Goal: Task Accomplishment & Management: Manage account settings

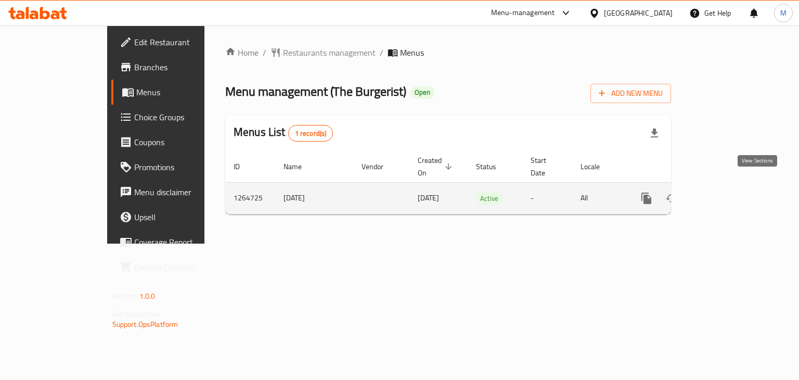
click at [728, 192] on icon "enhanced table" at bounding box center [721, 198] width 12 height 12
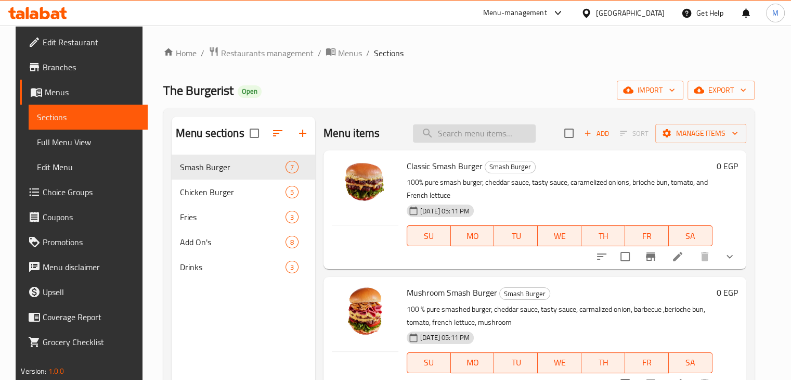
click at [497, 128] on input "search" at bounding box center [474, 133] width 123 height 18
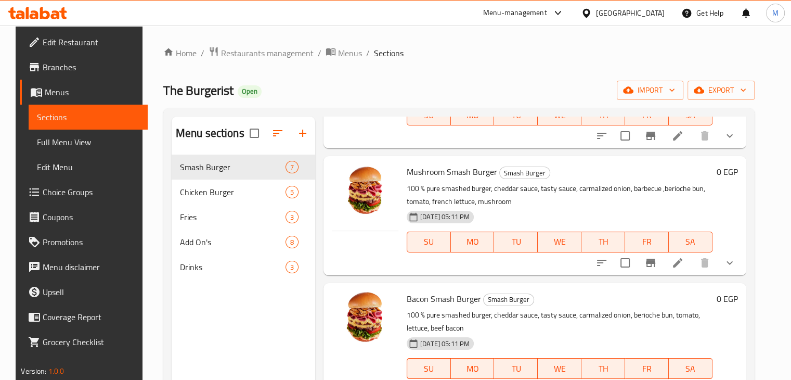
click at [730, 262] on button "show more" at bounding box center [729, 262] width 25 height 25
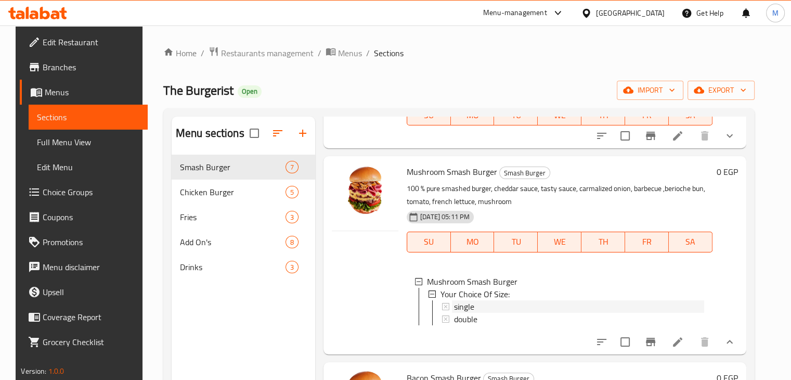
click at [489, 304] on div "single" at bounding box center [579, 306] width 250 height 12
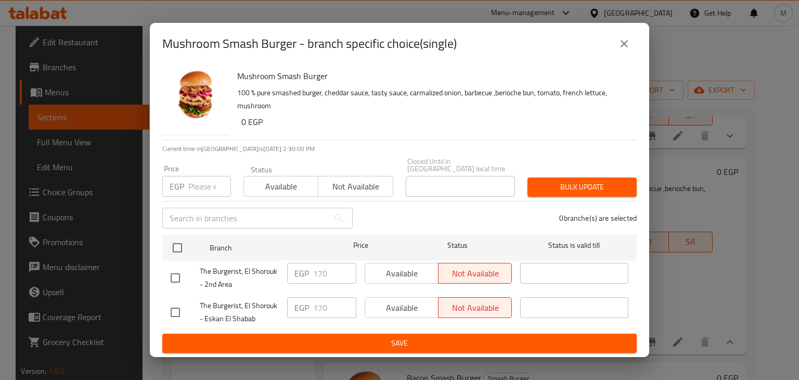
click at [624, 44] on icon "close" at bounding box center [624, 43] width 12 height 12
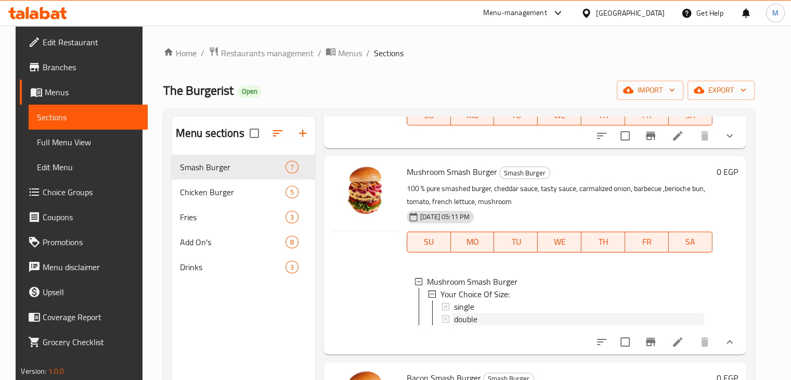
click at [463, 313] on span "double" at bounding box center [465, 319] width 23 height 12
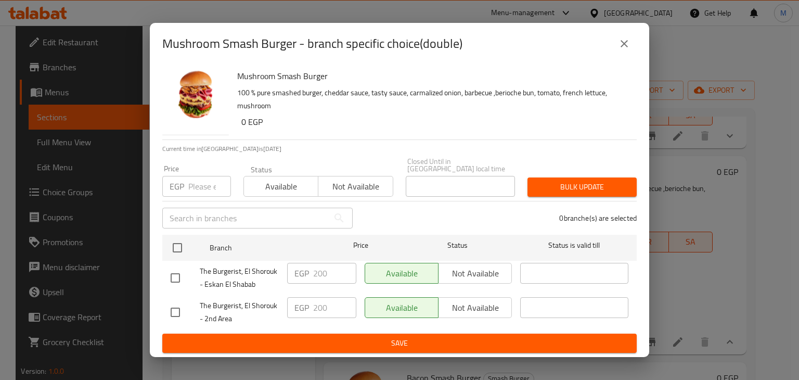
click at [682, 229] on div "Mushroom Smash Burger - branch specific choice(double) Mushroom Smash Burger 10…" at bounding box center [399, 190] width 799 height 380
click at [617, 53] on button "close" at bounding box center [624, 43] width 25 height 25
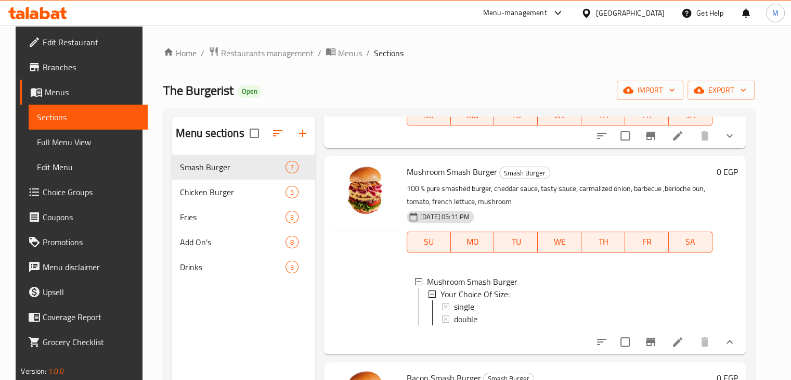
click at [454, 321] on span "double" at bounding box center [465, 319] width 23 height 12
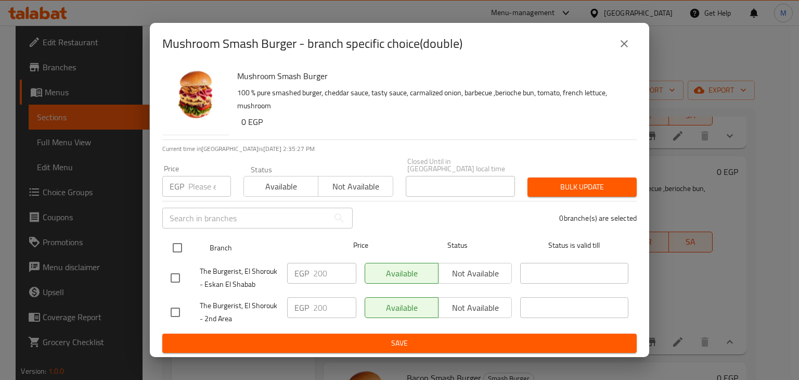
click at [176, 238] on input "checkbox" at bounding box center [177, 248] width 22 height 22
checkbox input "true"
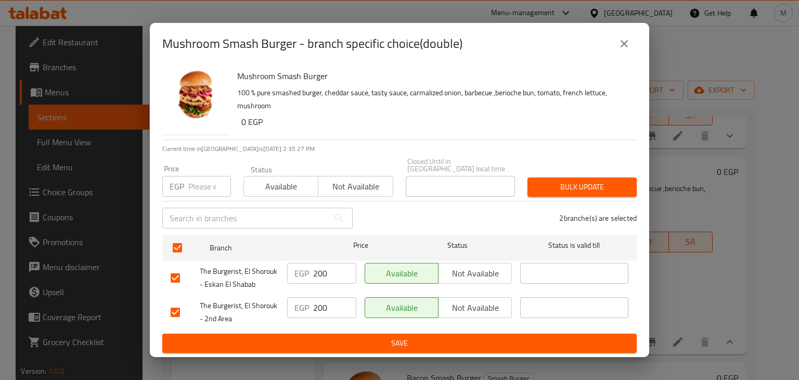
click at [196, 190] on input "number" at bounding box center [209, 186] width 43 height 21
type input "225"
click at [271, 187] on span "Available" at bounding box center [281, 186] width 66 height 15
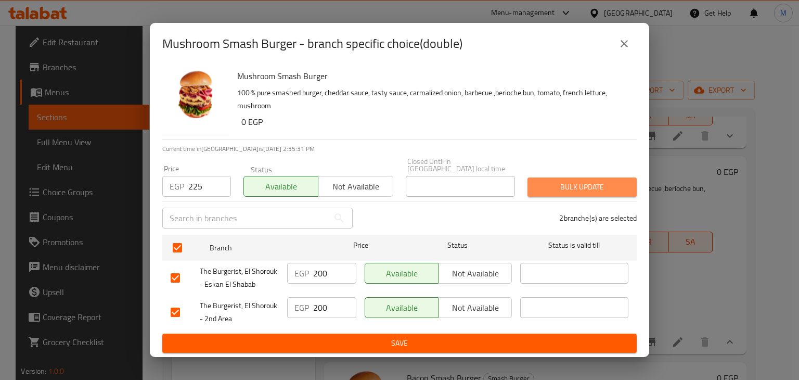
click at [571, 187] on span "Bulk update" at bounding box center [582, 186] width 93 height 13
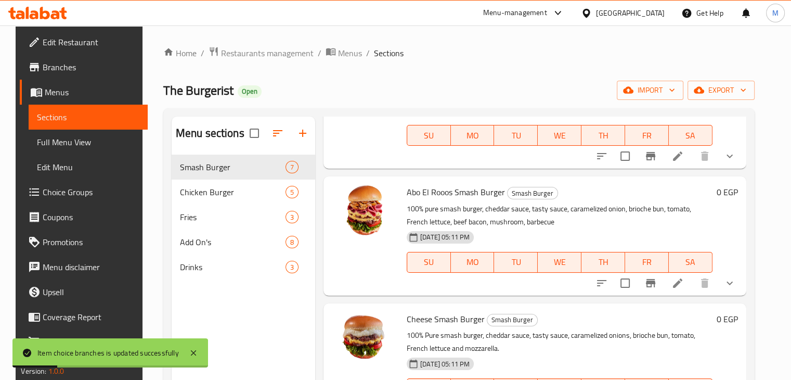
scroll to position [503, 0]
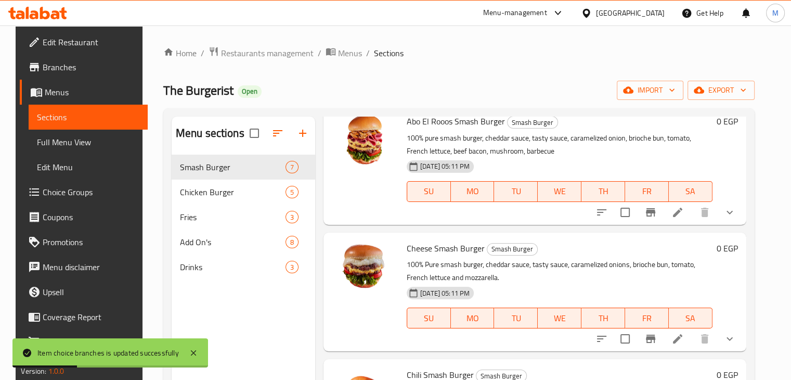
click at [655, 216] on icon "Branch-specific-item" at bounding box center [650, 212] width 9 height 8
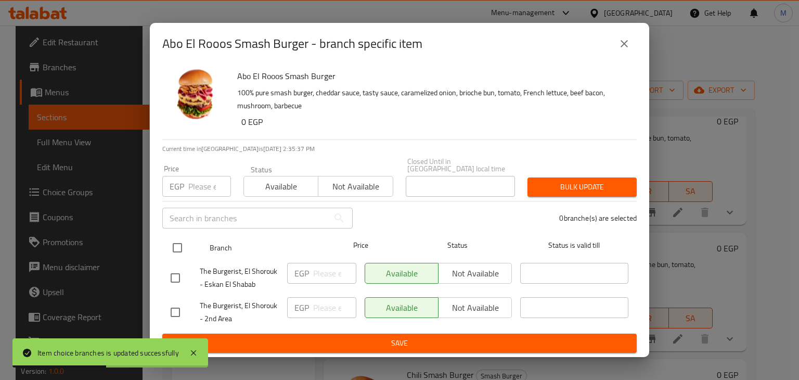
click at [173, 243] on input "checkbox" at bounding box center [177, 248] width 22 height 22
checkbox input "true"
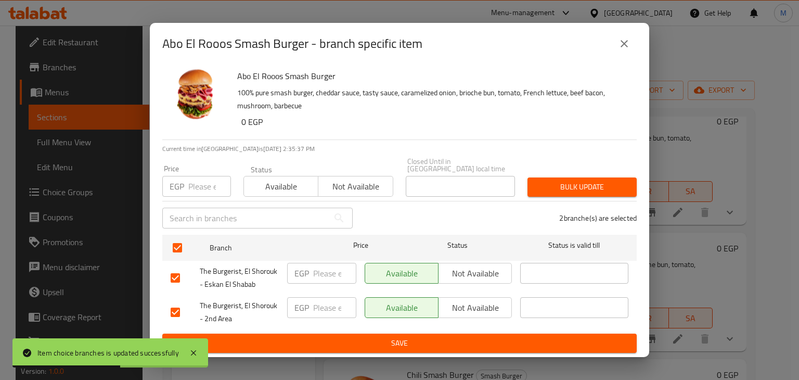
click at [193, 185] on input "number" at bounding box center [209, 186] width 43 height 21
type input "245"
click at [284, 179] on span "Available" at bounding box center [281, 186] width 66 height 15
click at [589, 187] on span "Bulk update" at bounding box center [582, 186] width 93 height 13
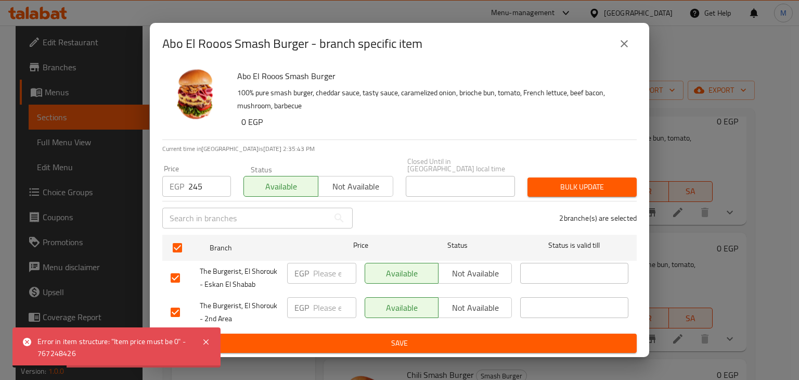
click at [621, 46] on icon "close" at bounding box center [624, 43] width 12 height 12
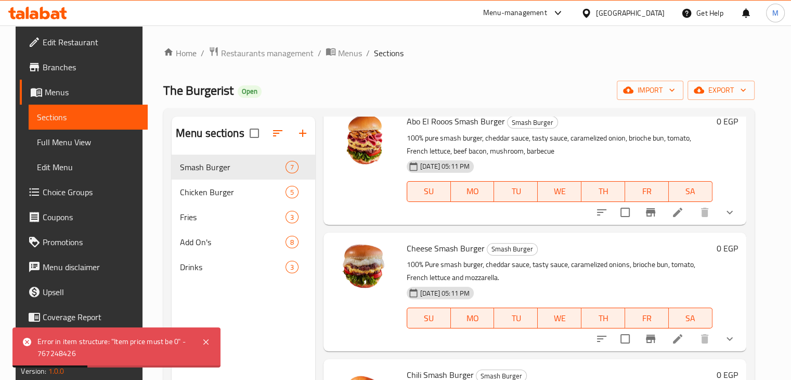
click at [733, 214] on icon "show more" at bounding box center [729, 212] width 6 height 4
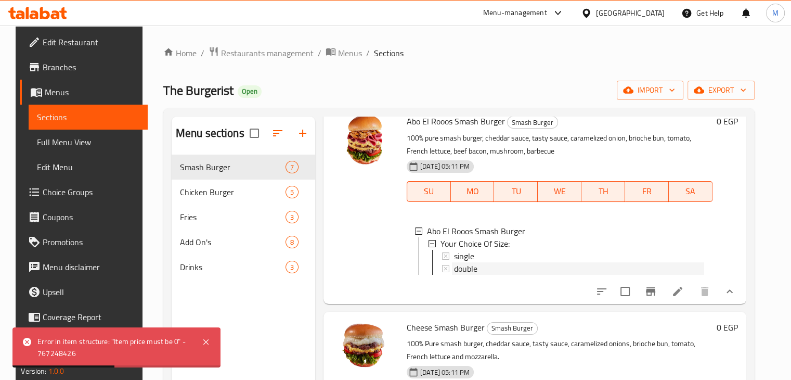
click at [488, 275] on div "double" at bounding box center [579, 268] width 250 height 12
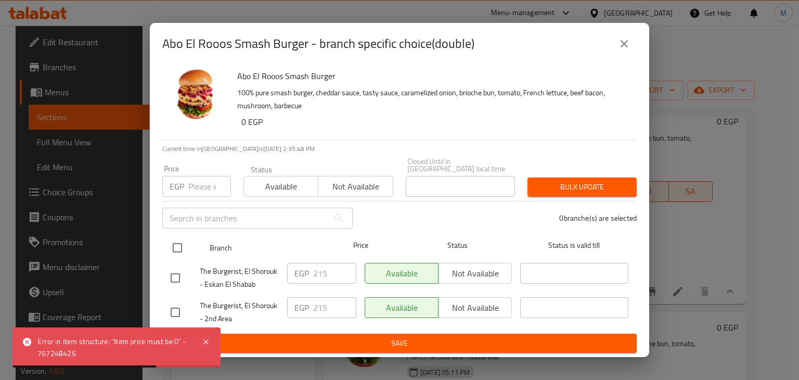
click at [166, 246] on input "checkbox" at bounding box center [177, 248] width 22 height 22
checkbox input "true"
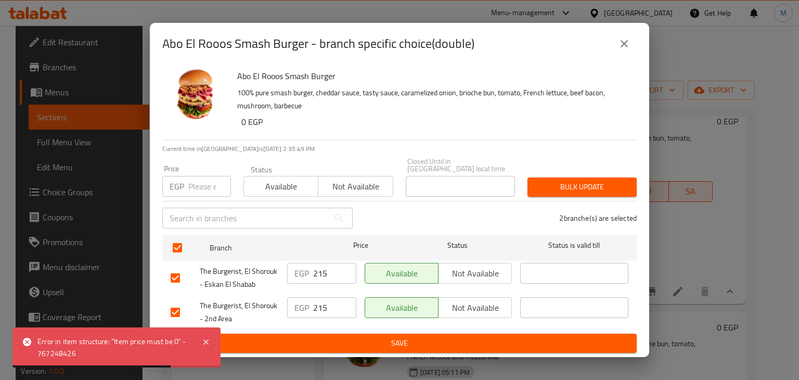
click at [203, 181] on input "number" at bounding box center [209, 186] width 43 height 21
type input "245"
click at [281, 187] on span "Available" at bounding box center [281, 186] width 66 height 15
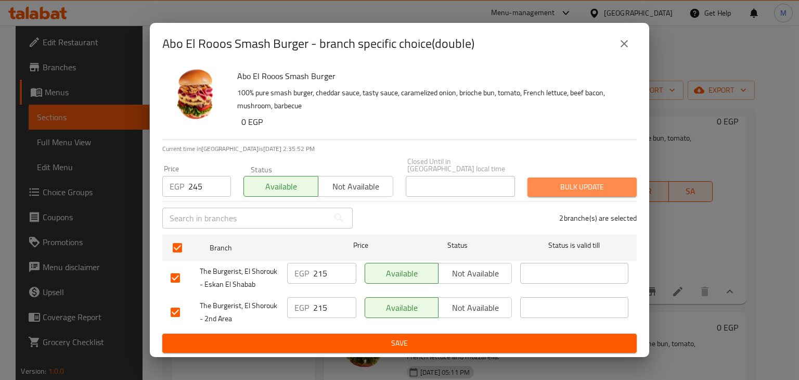
click at [549, 182] on span "Bulk update" at bounding box center [582, 186] width 93 height 13
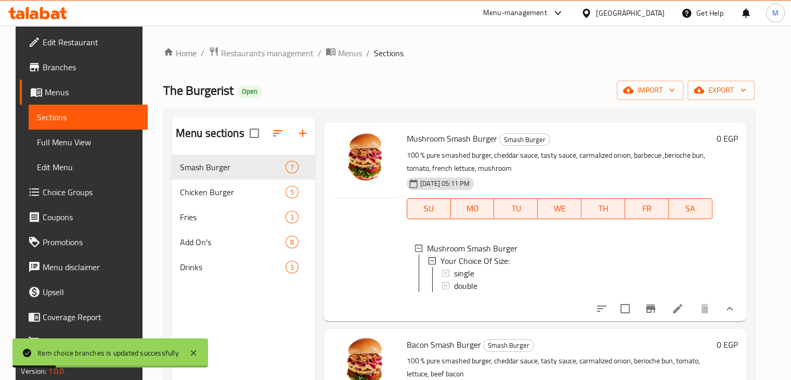
scroll to position [154, 0]
click at [458, 287] on span "double" at bounding box center [465, 285] width 23 height 12
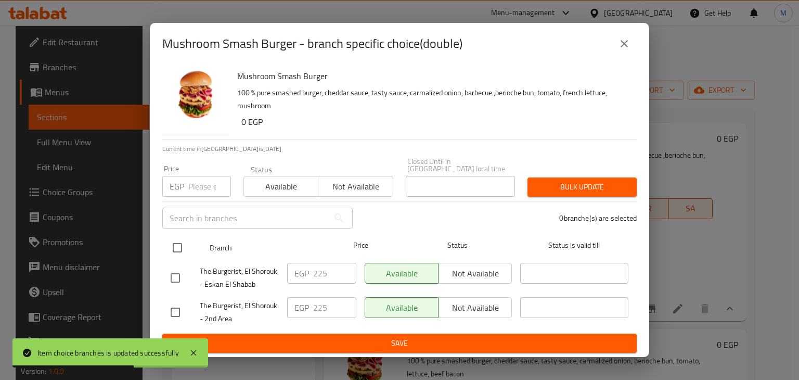
click at [179, 242] on input "checkbox" at bounding box center [177, 248] width 22 height 22
checkbox input "true"
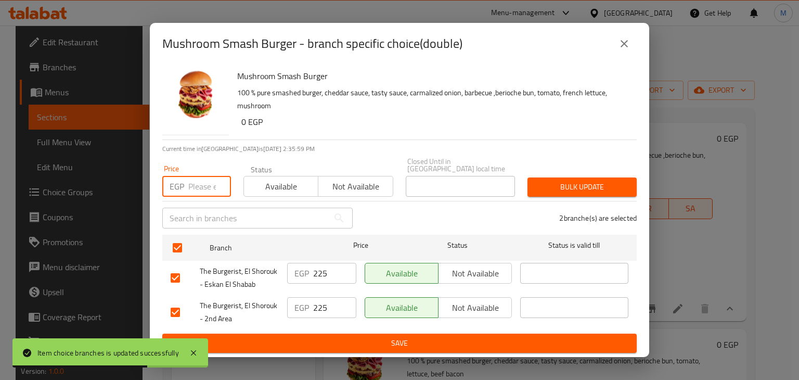
click at [191, 186] on input "number" at bounding box center [209, 186] width 43 height 21
type input "230"
click at [270, 182] on span "Available" at bounding box center [281, 186] width 66 height 15
click at [661, 192] on div "Mushroom Smash Burger - branch specific choice(double) Mushroom Smash Burger 10…" at bounding box center [399, 190] width 799 height 380
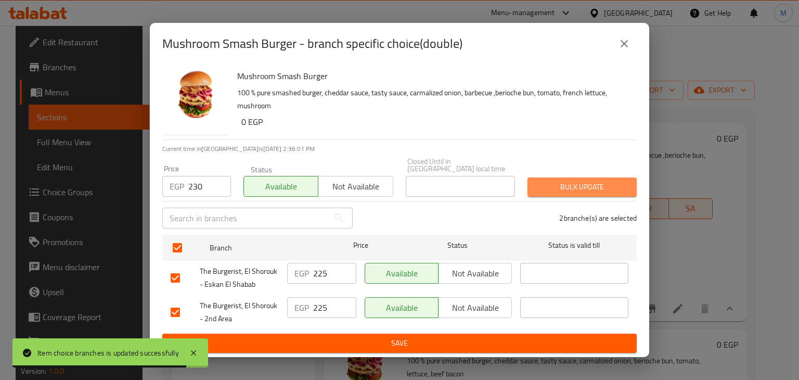
click at [603, 184] on span "Bulk update" at bounding box center [582, 186] width 93 height 13
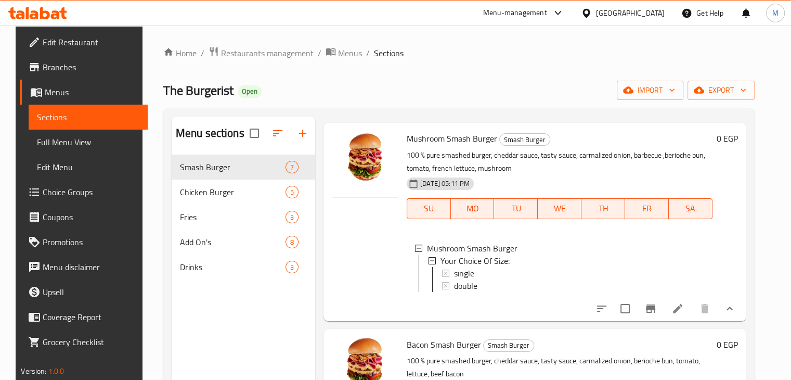
click at [47, 14] on icon at bounding box center [45, 13] width 10 height 12
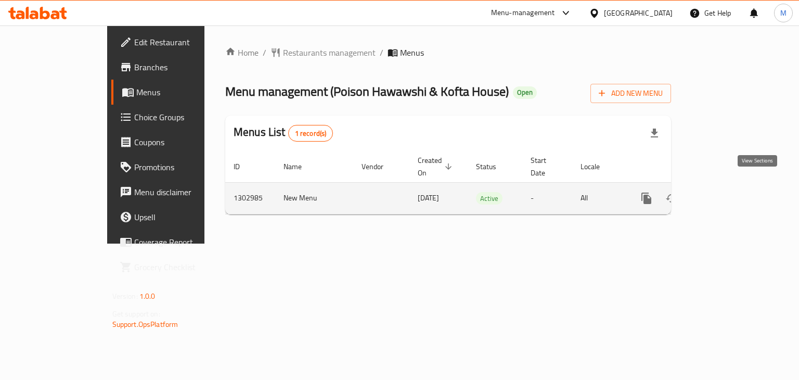
click at [728, 192] on icon "enhanced table" at bounding box center [721, 198] width 12 height 12
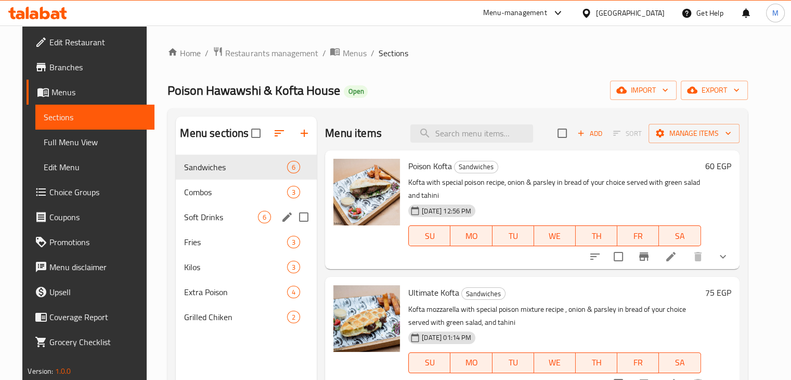
click at [196, 201] on div "Combos 3" at bounding box center [246, 191] width 141 height 25
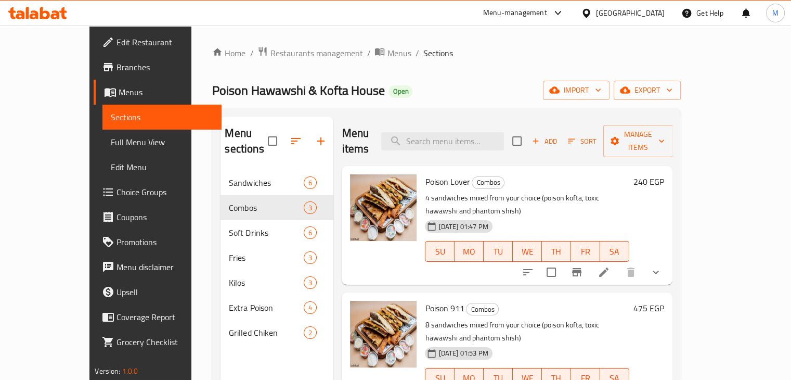
click at [618, 263] on li at bounding box center [603, 272] width 29 height 19
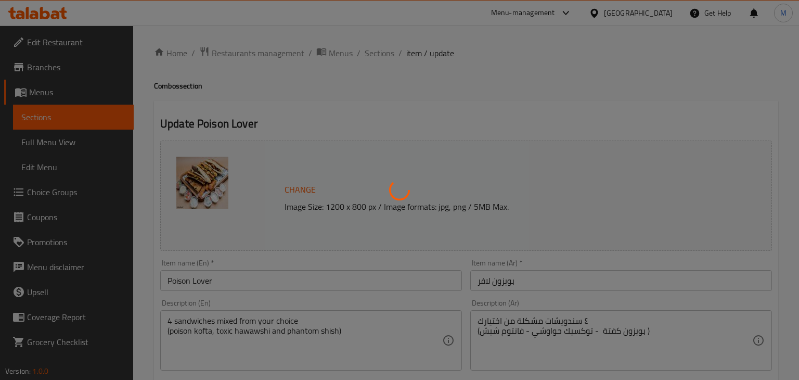
type input "اختيارك للسندوتش رقم 1"
type input "1"
type input "اختيارك للسندوتش رقم 2"
type input "1"
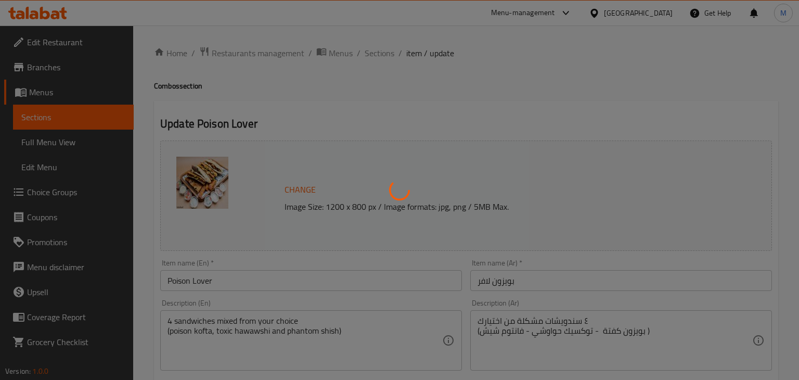
type input "1"
type input "اختيارك للسندوتش الثالث"
type input "1"
type input "اختيارك للسندوتش رقم 4"
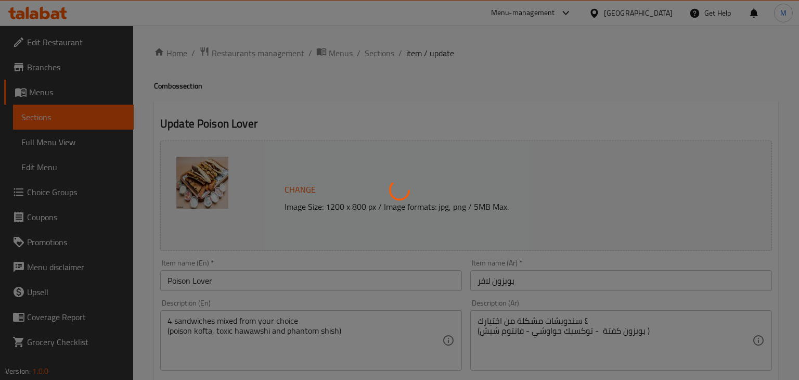
type input "1"
type input "نوع العيش"
type input "1"
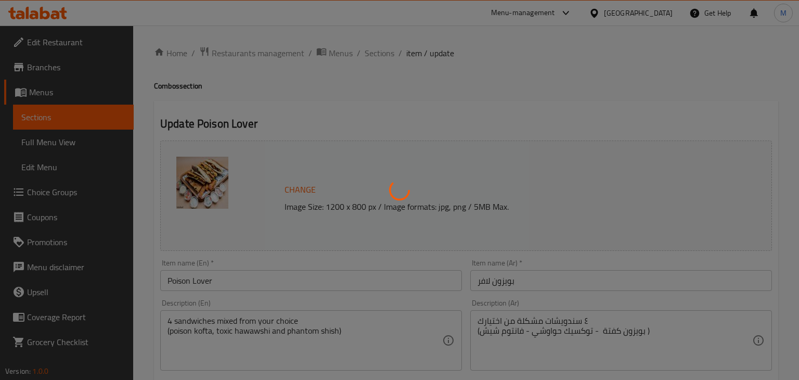
type input "مستوى الشطة"
type input "1"
type input "خليها كومبو"
type input "0"
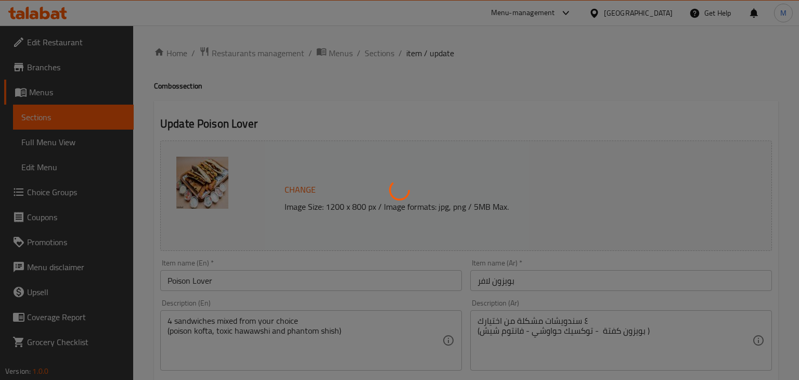
type input "1"
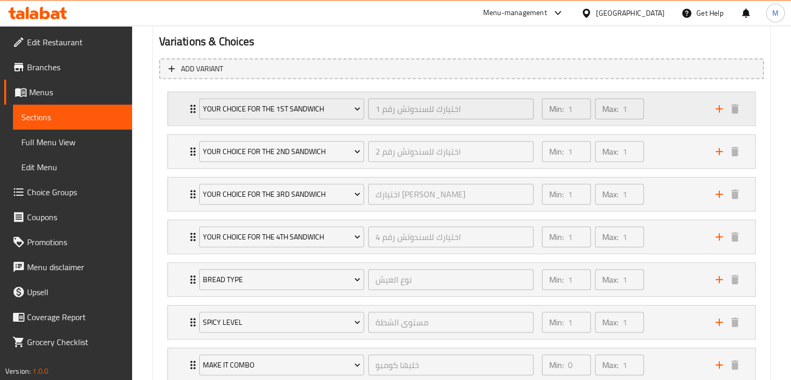
scroll to position [642, 0]
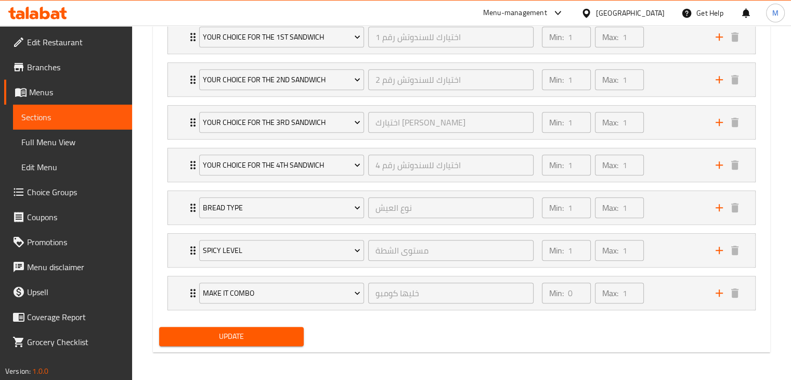
click at [37, 8] on icon at bounding box center [37, 13] width 59 height 12
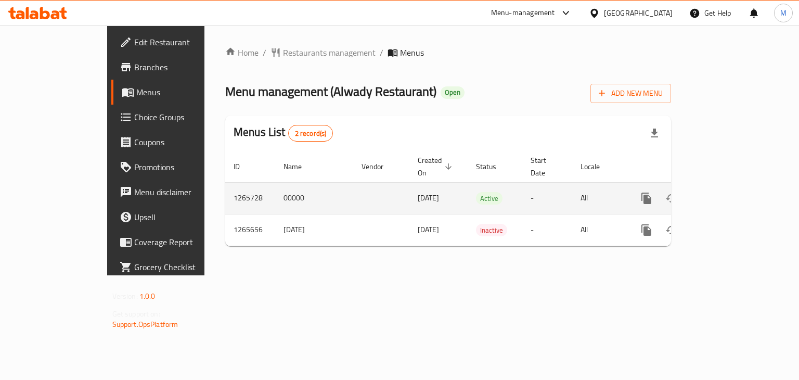
click at [728, 192] on icon "enhanced table" at bounding box center [721, 198] width 12 height 12
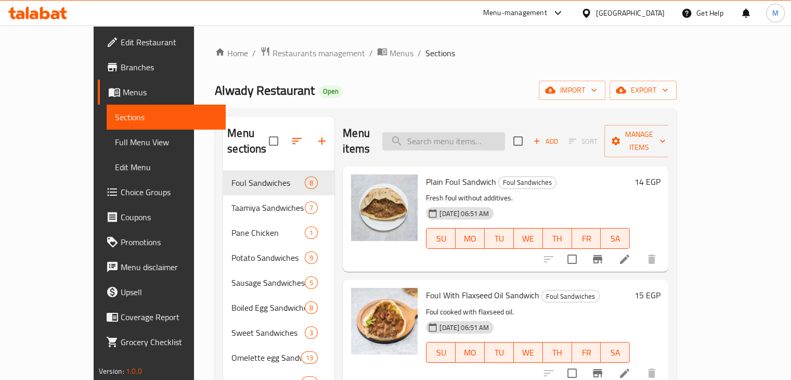
click at [487, 132] on input "search" at bounding box center [443, 141] width 123 height 18
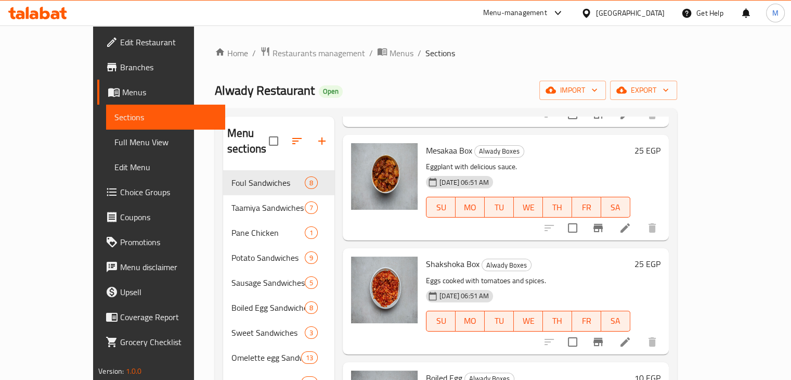
scroll to position [3072, 0]
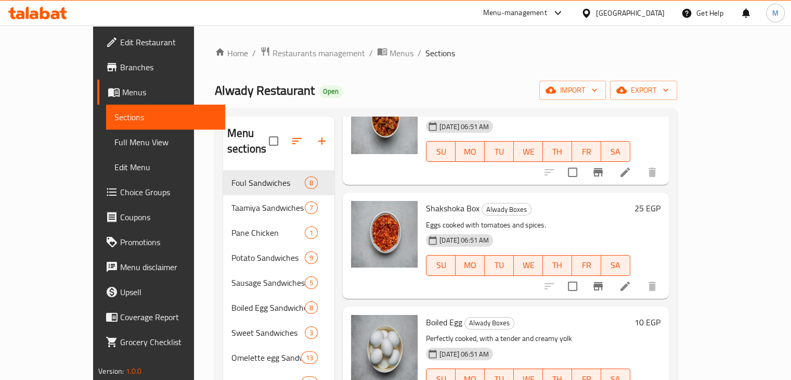
type input "egg"
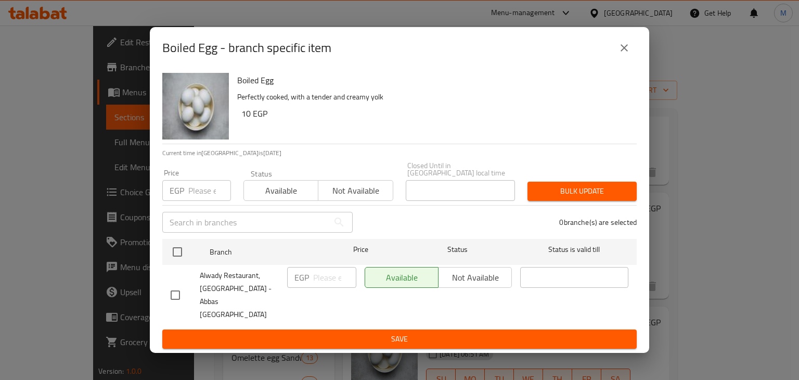
click at [196, 201] on input "number" at bounding box center [209, 190] width 43 height 21
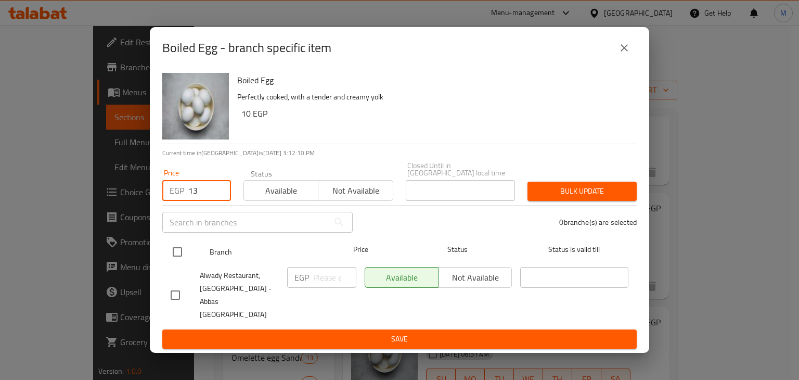
type input "13"
click at [172, 263] on input "checkbox" at bounding box center [177, 252] width 22 height 22
checkbox input "true"
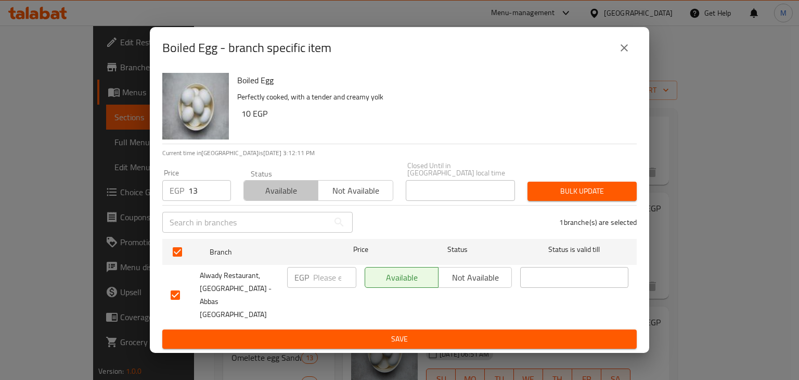
click at [275, 198] on span "Available" at bounding box center [281, 190] width 66 height 15
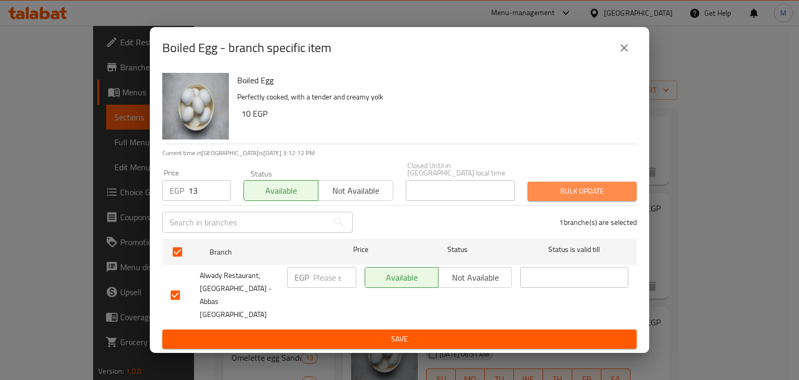
click at [566, 198] on span "Bulk update" at bounding box center [582, 191] width 93 height 13
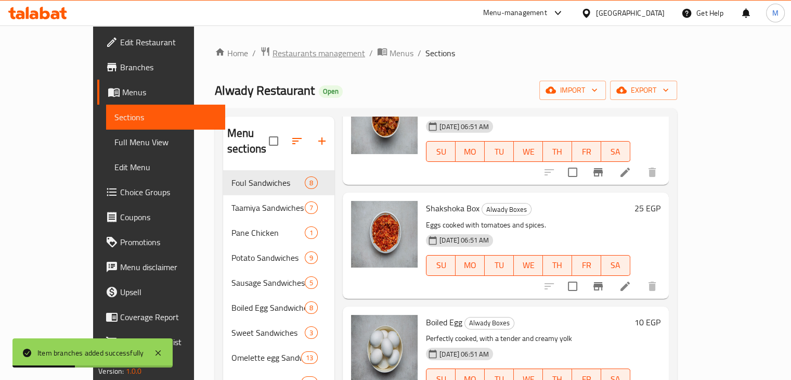
click at [272, 47] on span "Restaurants management" at bounding box center [318, 53] width 93 height 12
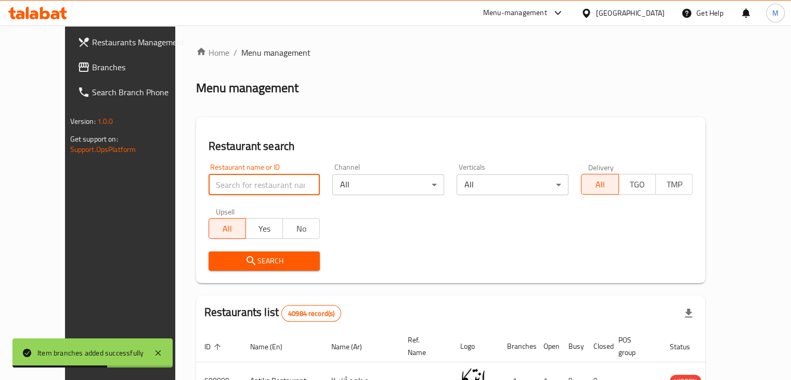
click at [243, 183] on input "search" at bounding box center [265, 184] width 112 height 21
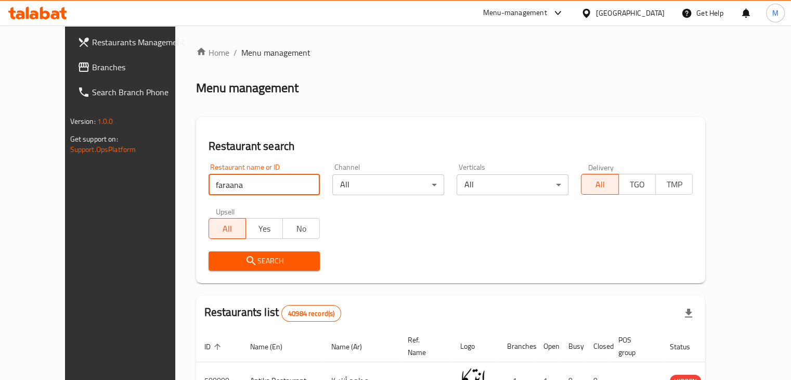
type input "faraana"
click button "Search" at bounding box center [265, 260] width 112 height 19
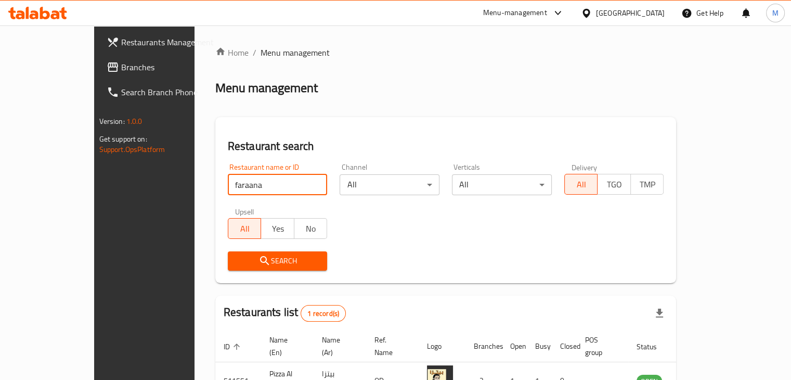
scroll to position [63, 0]
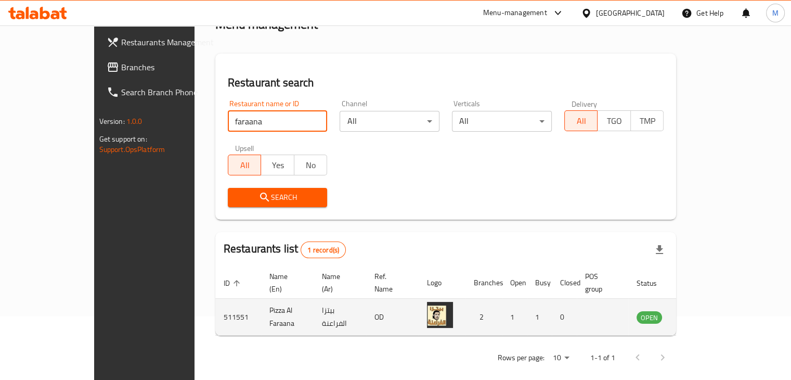
click at [703, 313] on icon "enhanced table" at bounding box center [697, 317] width 11 height 9
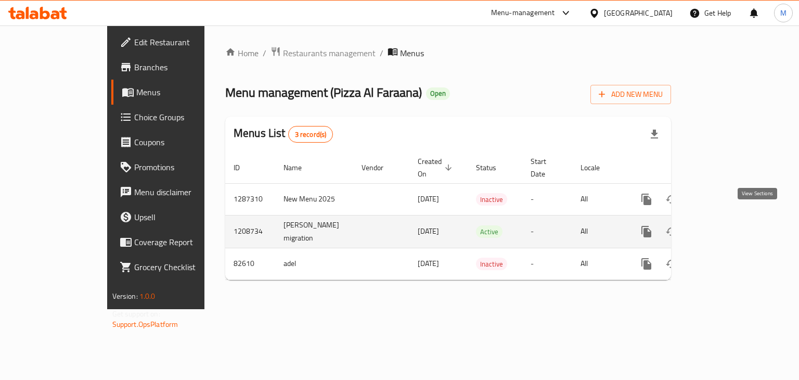
click at [728, 225] on icon "enhanced table" at bounding box center [721, 231] width 12 height 12
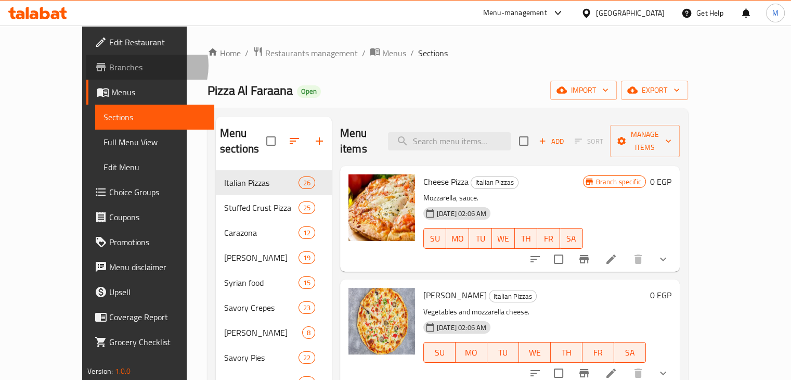
click at [109, 66] on span "Branches" at bounding box center [157, 67] width 97 height 12
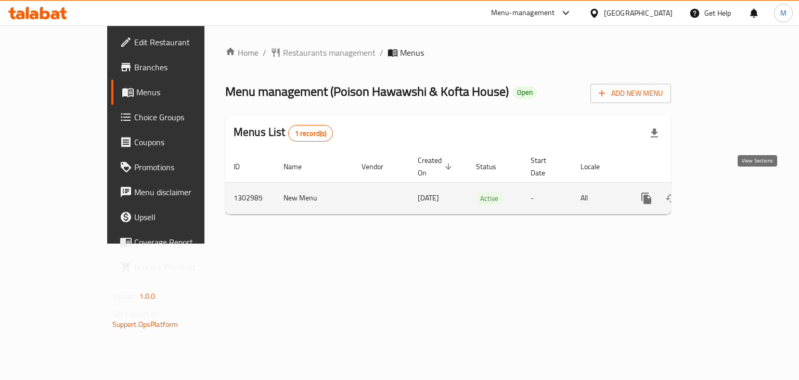
click at [728, 192] on icon "enhanced table" at bounding box center [721, 198] width 12 height 12
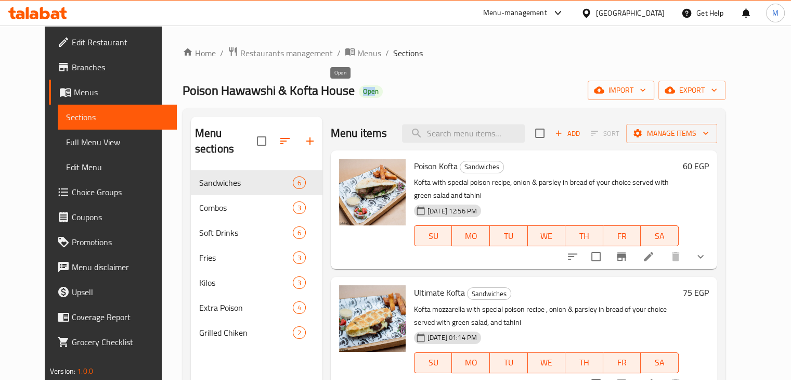
drag, startPoint x: 345, startPoint y: 93, endPoint x: 333, endPoint y: 95, distance: 12.6
click at [359, 95] on span "Open" at bounding box center [371, 91] width 24 height 9
click at [355, 95] on div "Poison Hawawshi & Kofta House Open import export" at bounding box center [454, 90] width 543 height 19
click at [62, 9] on icon at bounding box center [62, 13] width 7 height 12
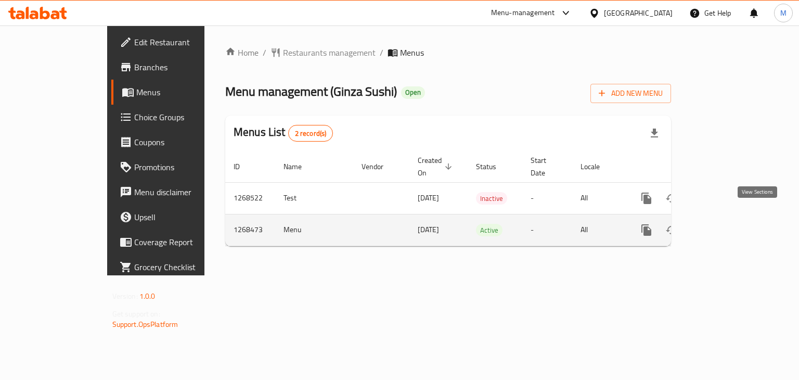
click at [734, 225] on link "enhanced table" at bounding box center [721, 229] width 25 height 25
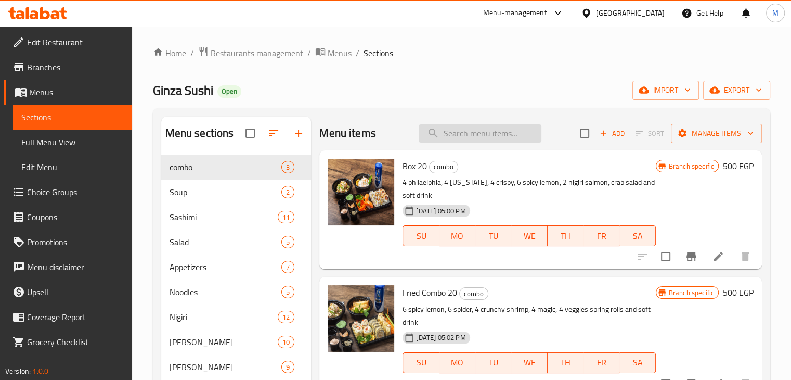
click at [525, 137] on input "search" at bounding box center [480, 133] width 123 height 18
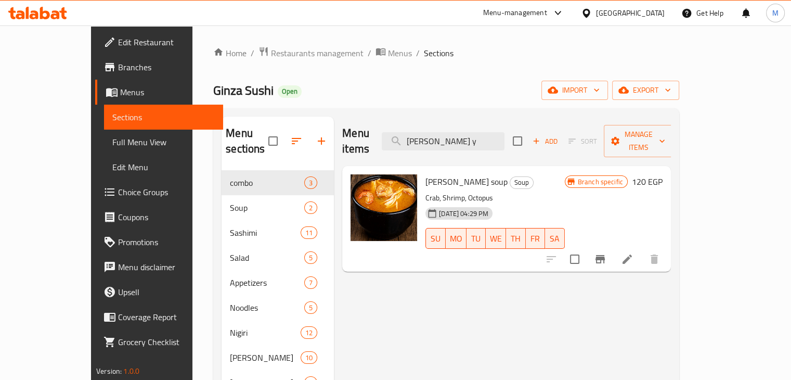
type input "[PERSON_NAME] y"
click at [613, 248] on button "Branch-specific-item" at bounding box center [600, 258] width 25 height 25
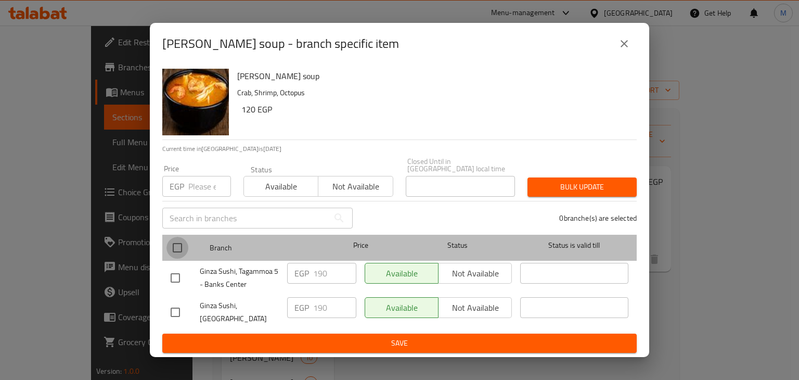
click at [174, 244] on input "checkbox" at bounding box center [177, 248] width 22 height 22
checkbox input "true"
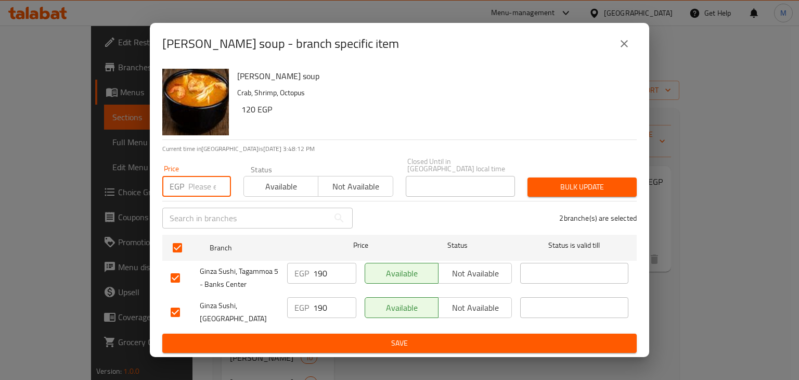
click at [207, 188] on input "number" at bounding box center [209, 186] width 43 height 21
type input "220"
click at [278, 188] on span "Available" at bounding box center [281, 186] width 66 height 15
click at [569, 198] on div "Bulk update" at bounding box center [582, 187] width 122 height 32
click at [576, 195] on button "Bulk update" at bounding box center [581, 186] width 109 height 19
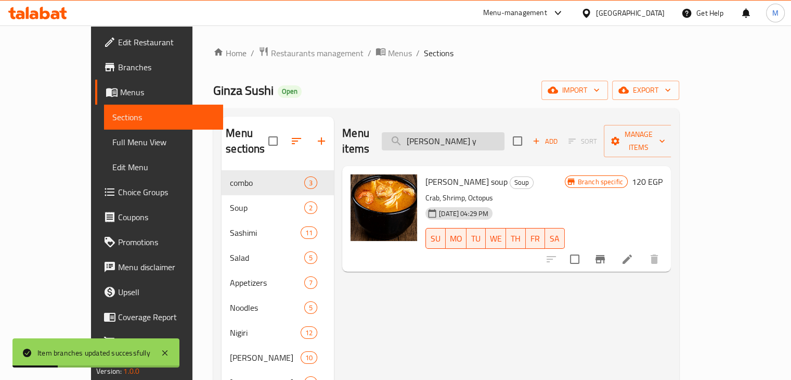
click at [476, 132] on input "[PERSON_NAME] y" at bounding box center [443, 141] width 123 height 18
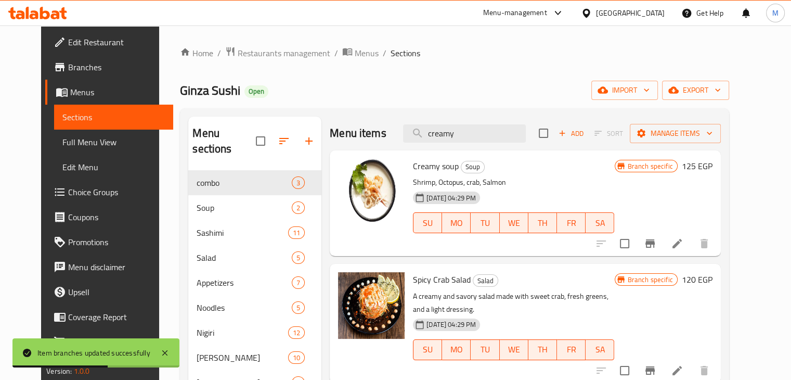
type input "creamy"
click at [655, 242] on icon "Branch-specific-item" at bounding box center [649, 243] width 9 height 8
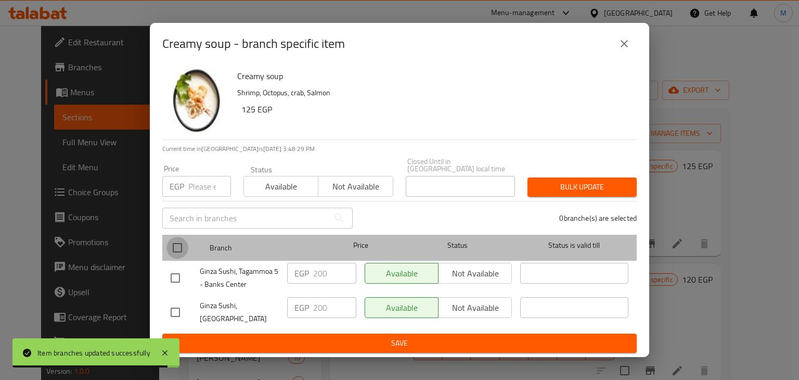
click at [168, 254] on input "checkbox" at bounding box center [177, 248] width 22 height 22
checkbox input "true"
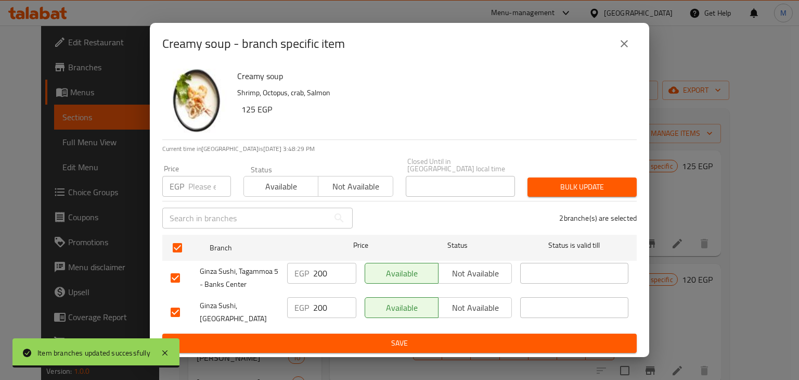
click at [190, 187] on input "number" at bounding box center [209, 186] width 43 height 21
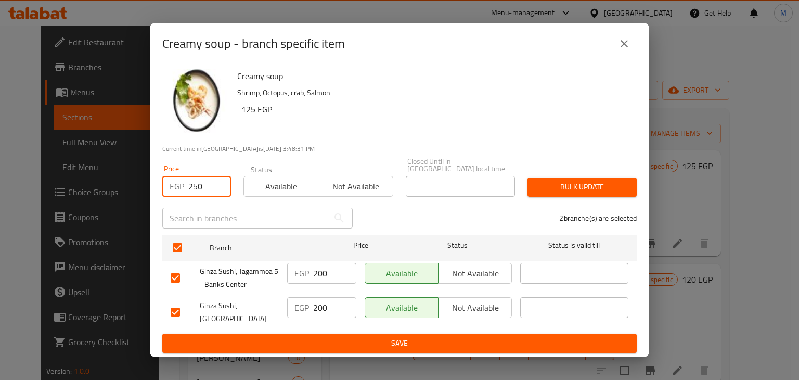
type input "250"
click at [297, 191] on span "Available" at bounding box center [281, 186] width 66 height 15
click at [556, 186] on span "Bulk update" at bounding box center [582, 186] width 93 height 13
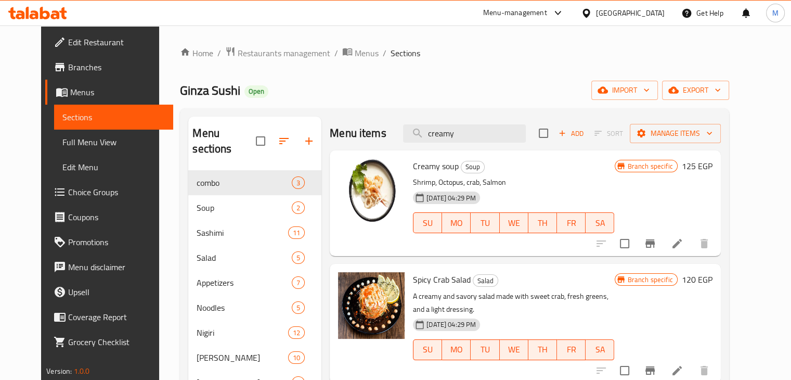
drag, startPoint x: 470, startPoint y: 129, endPoint x: 412, endPoint y: 144, distance: 59.5
click at [412, 144] on div "Menu items creamy Add Sort Manage items" at bounding box center [525, 133] width 391 height 34
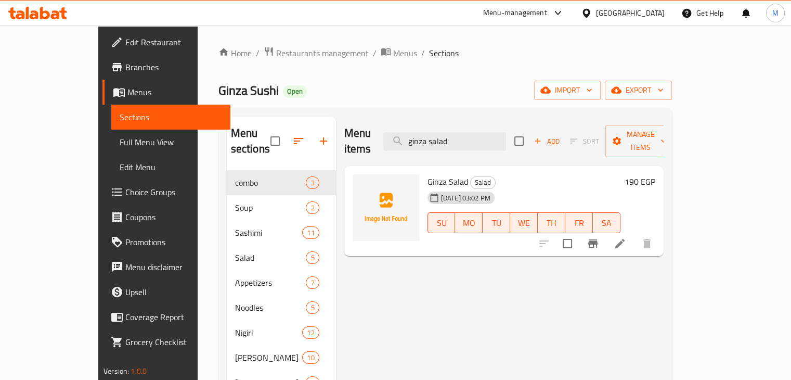
type input "ginza salad"
click at [598, 239] on icon "Branch-specific-item" at bounding box center [592, 243] width 9 height 8
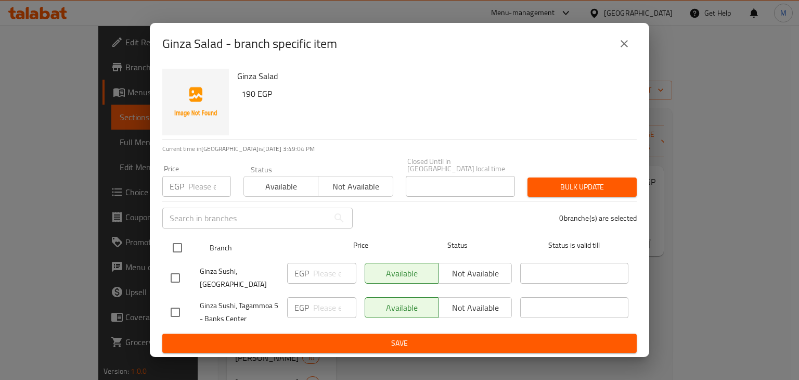
click at [176, 244] on input "checkbox" at bounding box center [177, 248] width 22 height 22
checkbox input "true"
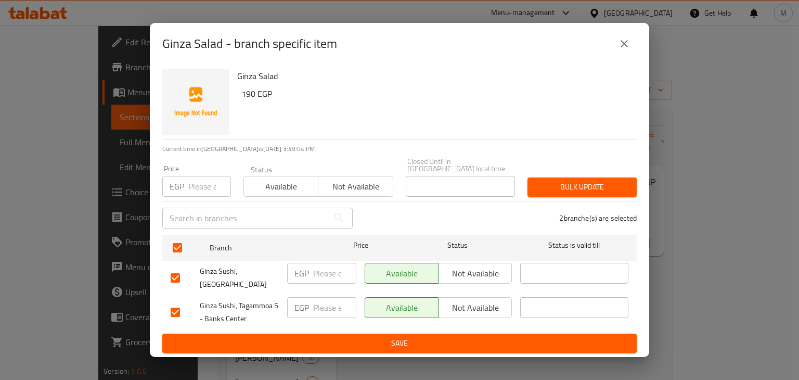
click at [188, 196] on input "number" at bounding box center [209, 186] width 43 height 21
type input "240"
click at [310, 185] on span "Available" at bounding box center [281, 186] width 66 height 15
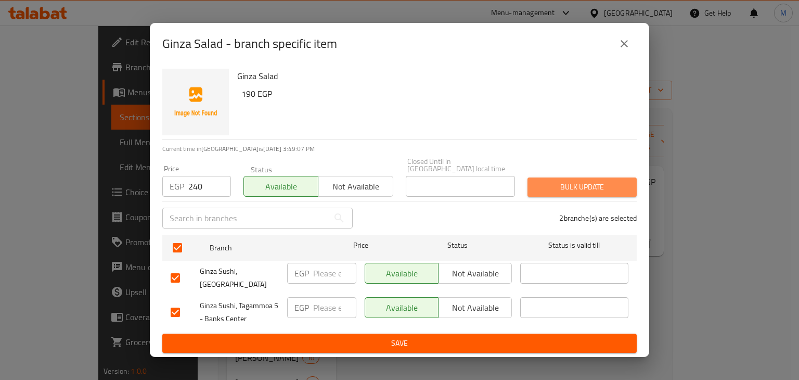
click at [564, 190] on span "Bulk update" at bounding box center [582, 186] width 93 height 13
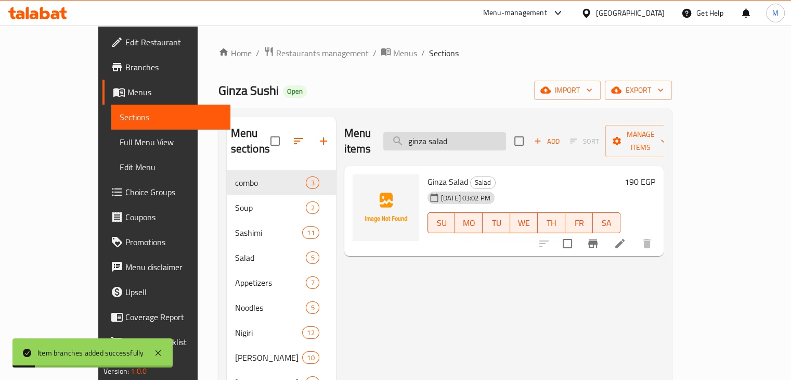
drag, startPoint x: 501, startPoint y: 134, endPoint x: 439, endPoint y: 138, distance: 62.0
click at [439, 138] on input "ginza salad" at bounding box center [444, 141] width 123 height 18
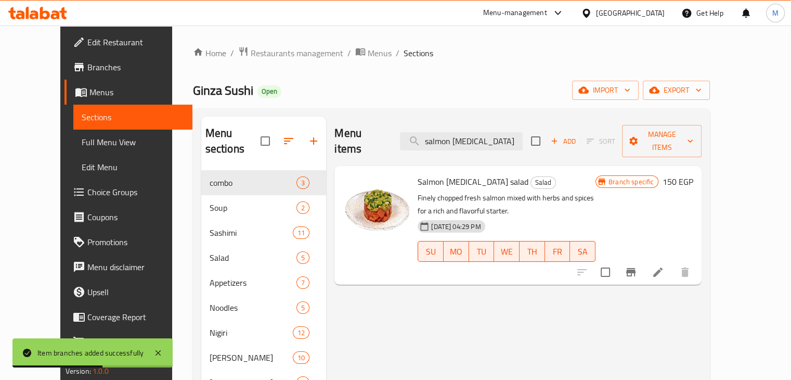
type input "salmon [MEDICAL_DATA]"
click at [635, 268] on icon "Branch-specific-item" at bounding box center [630, 272] width 9 height 8
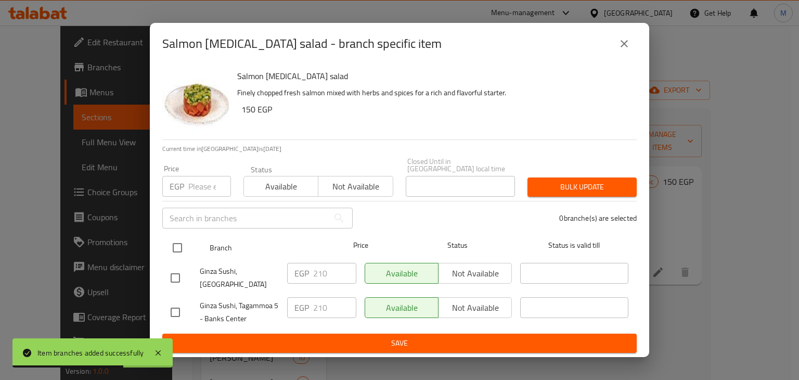
click at [168, 245] on input "checkbox" at bounding box center [177, 248] width 22 height 22
checkbox input "true"
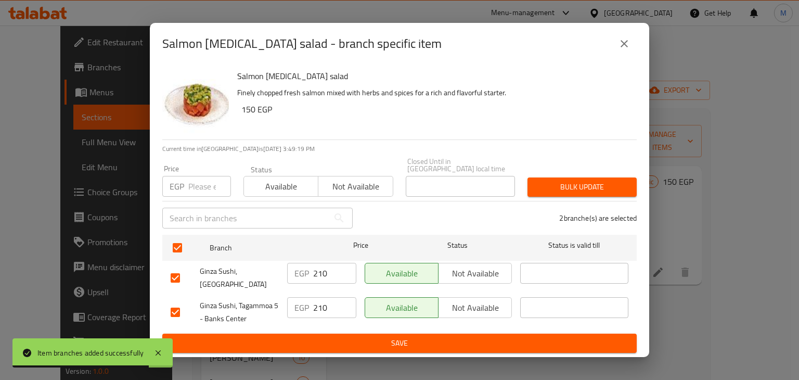
click at [198, 190] on input "number" at bounding box center [209, 186] width 43 height 21
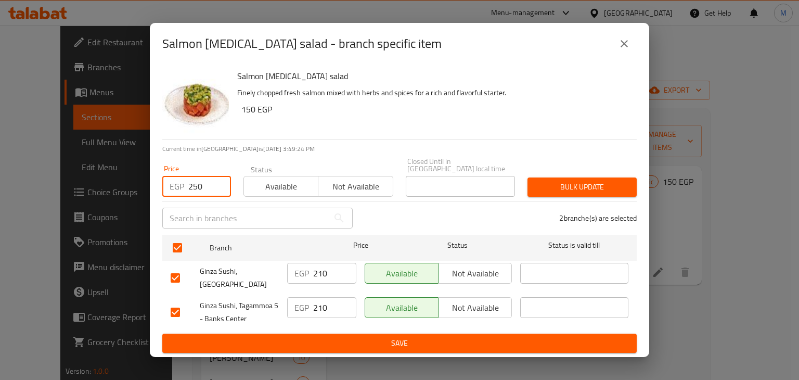
type input "250"
click at [288, 187] on span "Available" at bounding box center [281, 186] width 66 height 15
click at [568, 184] on span "Bulk update" at bounding box center [582, 186] width 93 height 13
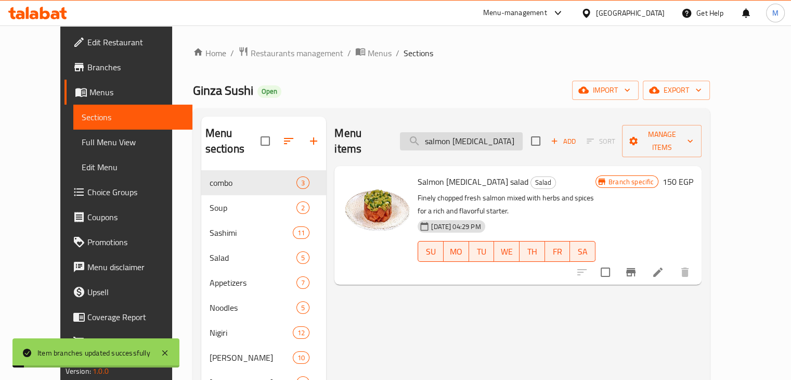
click at [486, 134] on input "salmon [MEDICAL_DATA]" at bounding box center [461, 141] width 123 height 18
type input "Spicy tuna"
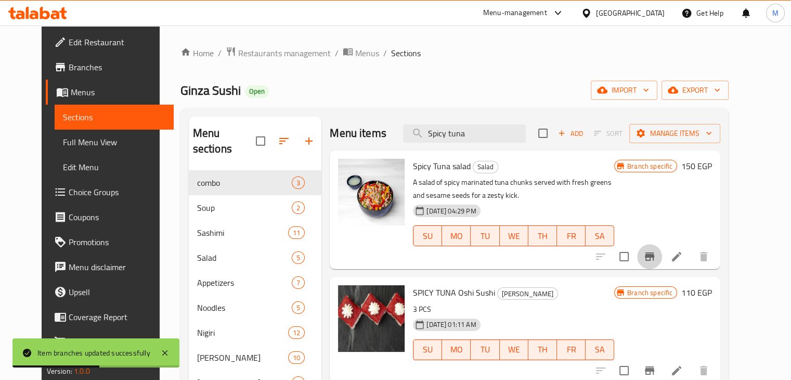
click at [654, 256] on icon "Branch-specific-item" at bounding box center [649, 256] width 9 height 8
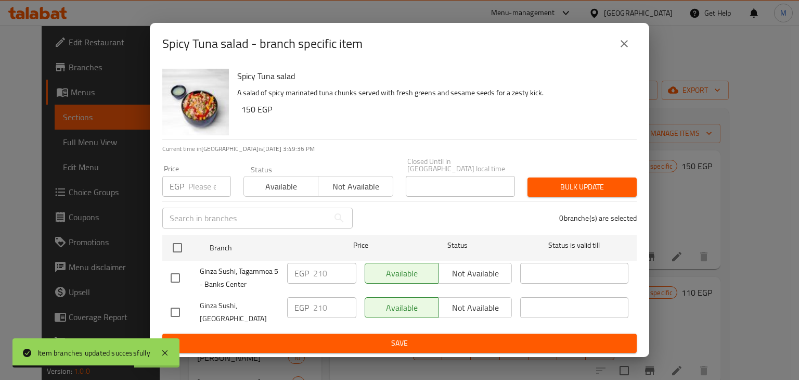
click at [193, 179] on input "number" at bounding box center [209, 186] width 43 height 21
type input "250"
click at [274, 196] on button "Available" at bounding box center [280, 186] width 75 height 21
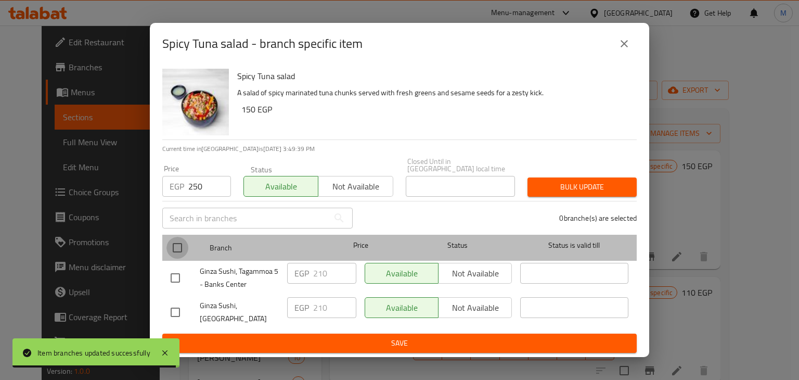
click at [184, 241] on input "checkbox" at bounding box center [177, 248] width 22 height 22
checkbox input "true"
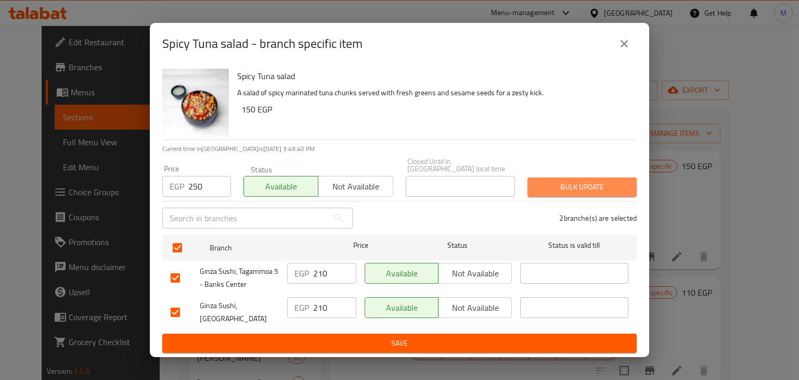
click at [546, 194] on button "Bulk update" at bounding box center [581, 186] width 109 height 19
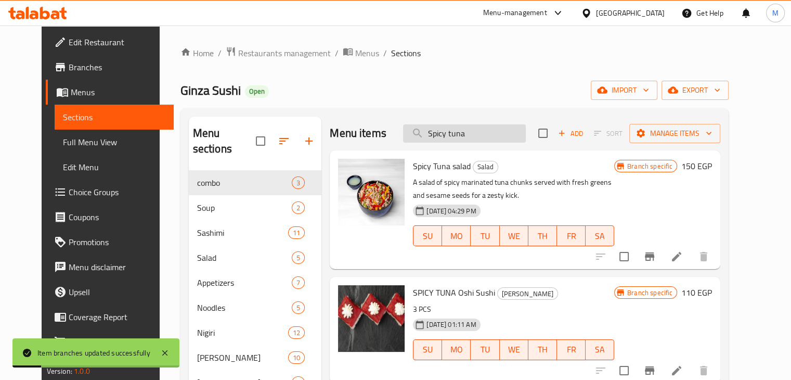
click at [489, 135] on input "Spicy tuna" at bounding box center [464, 133] width 123 height 18
paste input "Fried Salmon & Shrimp"
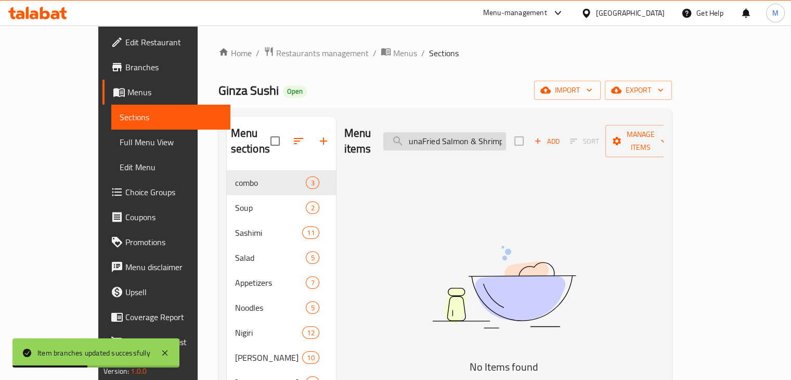
paste input "search"
click at [495, 134] on input "Fried Salmon & Shrimp" at bounding box center [444, 141] width 123 height 18
drag, startPoint x: 495, startPoint y: 134, endPoint x: 522, endPoint y: 134, distance: 27.0
click at [506, 134] on input "Fried Salmon Shrimp" at bounding box center [444, 141] width 123 height 18
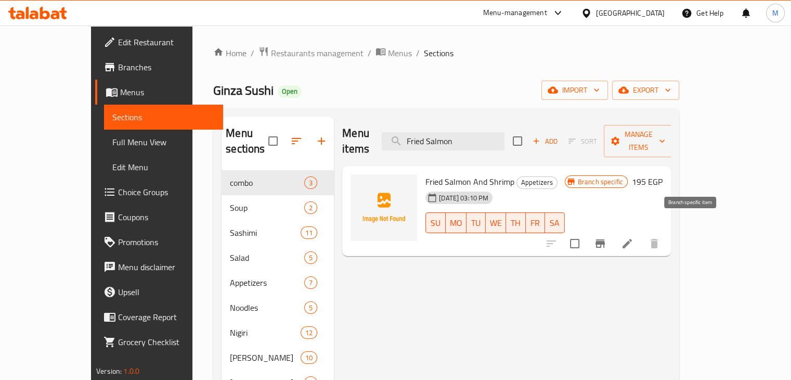
type input "Fried Salmon"
click at [605, 239] on icon "Branch-specific-item" at bounding box center [599, 243] width 9 height 8
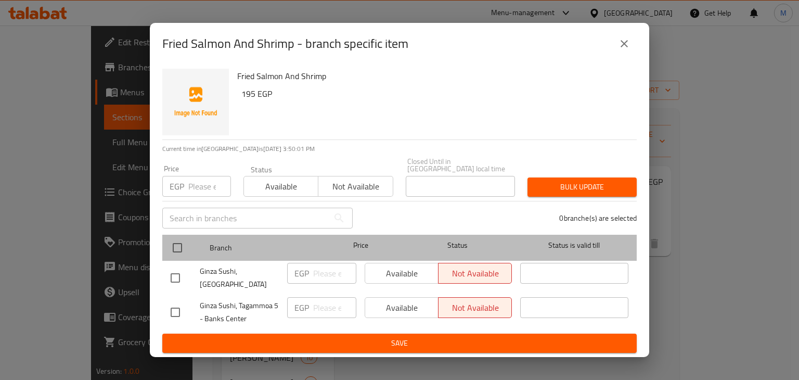
click at [162, 247] on div "Branch Price Status Status is valid till" at bounding box center [399, 248] width 474 height 26
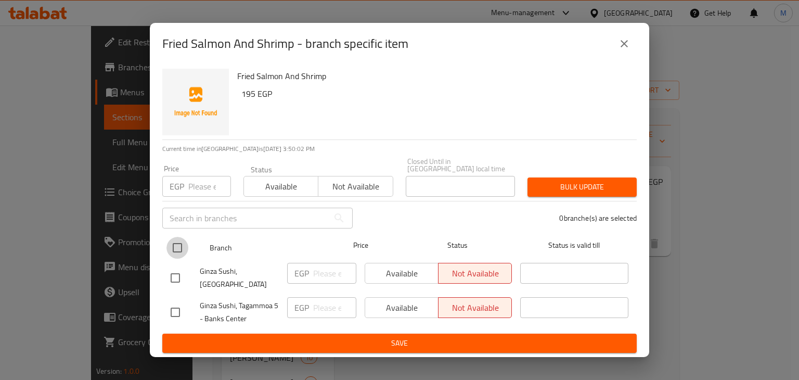
click at [175, 246] on input "checkbox" at bounding box center [177, 248] width 22 height 22
checkbox input "true"
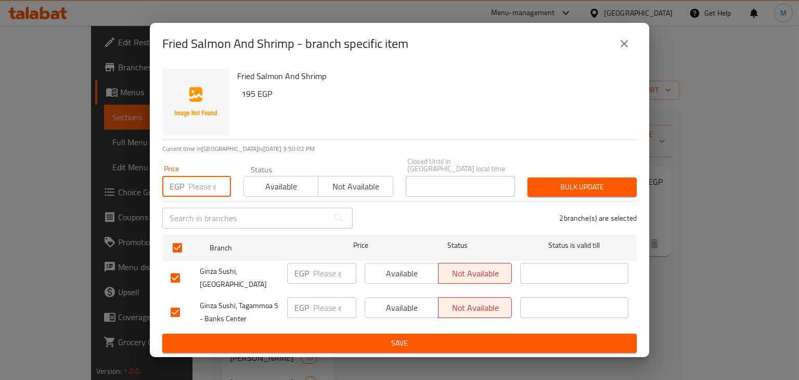
click at [195, 192] on input "number" at bounding box center [209, 186] width 43 height 21
type input "215"
click at [279, 186] on span "Available" at bounding box center [281, 186] width 66 height 15
click at [605, 196] on button "Bulk update" at bounding box center [581, 186] width 109 height 19
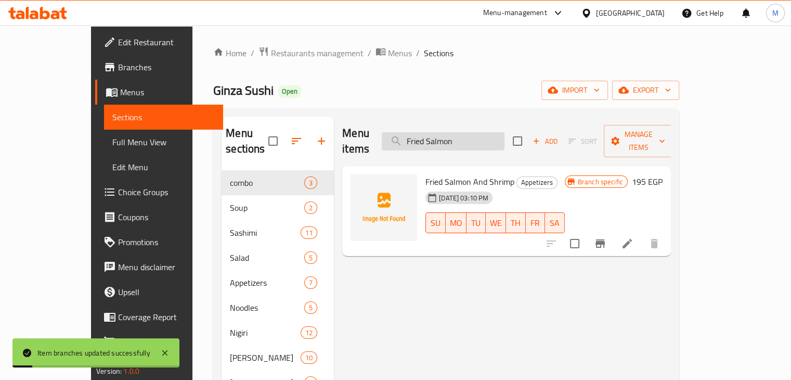
click at [499, 137] on input "Fried Salmon" at bounding box center [443, 141] width 123 height 18
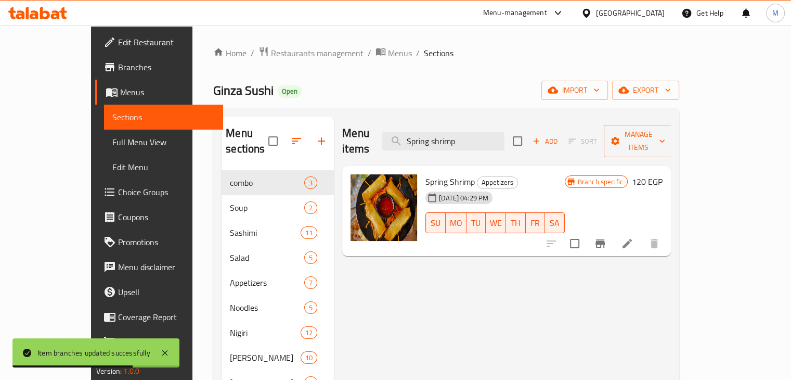
type input "Spring shrimp"
click at [605, 239] on icon "Branch-specific-item" at bounding box center [599, 243] width 9 height 8
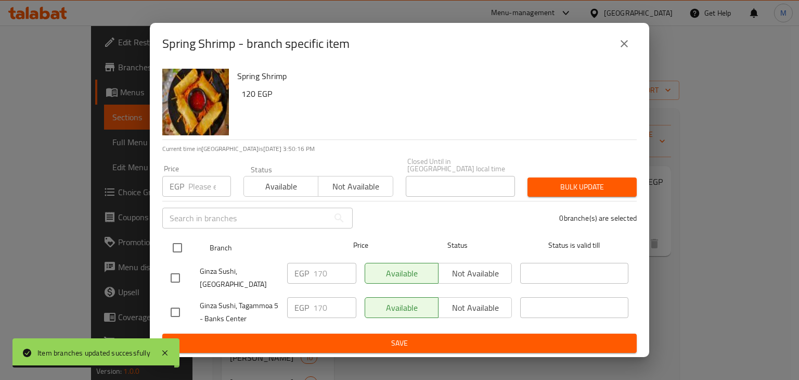
click at [175, 249] on input "checkbox" at bounding box center [177, 248] width 22 height 22
checkbox input "true"
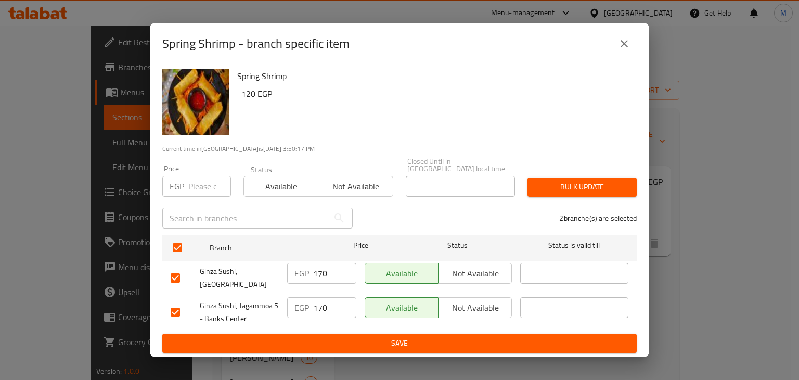
click at [198, 184] on input "number" at bounding box center [209, 186] width 43 height 21
type input "190"
click at [281, 175] on div "Available Not available" at bounding box center [318, 180] width 150 height 31
click at [286, 178] on button "Available" at bounding box center [280, 186] width 75 height 21
click at [567, 190] on span "Bulk update" at bounding box center [582, 186] width 93 height 13
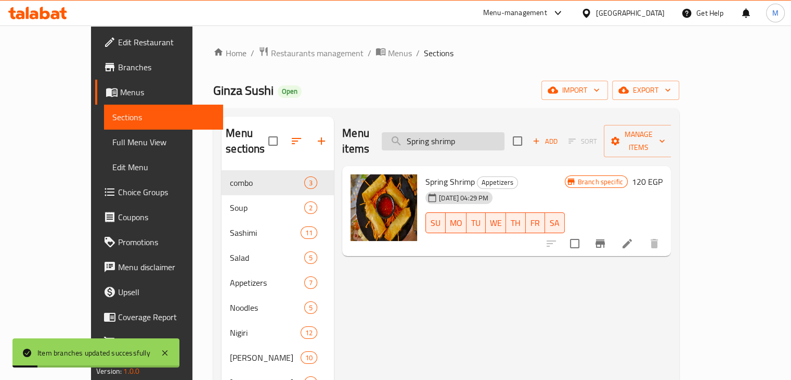
click at [504, 136] on input "Spring shrimp" at bounding box center [443, 141] width 123 height 18
type input "Spring chicken"
click at [605, 239] on icon "Branch-specific-item" at bounding box center [599, 243] width 9 height 8
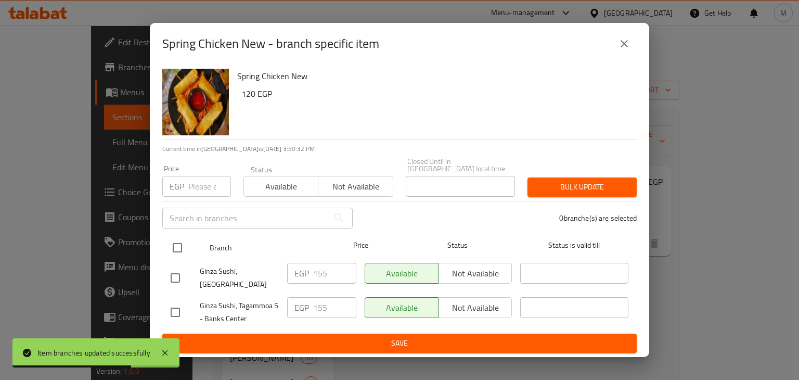
click at [171, 248] on input "checkbox" at bounding box center [177, 248] width 22 height 22
checkbox input "true"
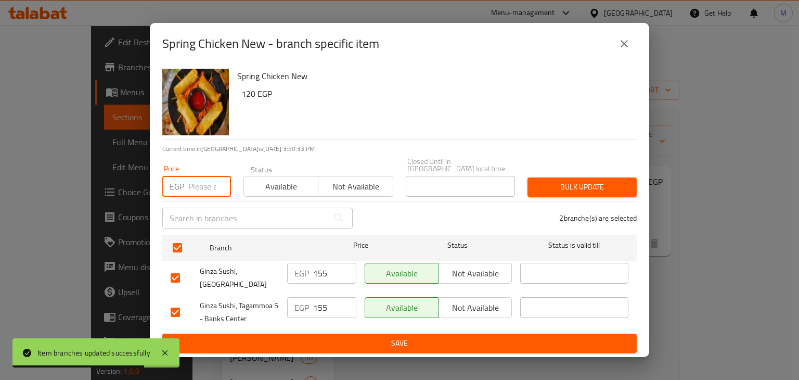
click at [200, 185] on input "number" at bounding box center [209, 186] width 43 height 21
type input "180"
click at [272, 182] on span "Available" at bounding box center [281, 186] width 66 height 15
click at [566, 189] on span "Bulk update" at bounding box center [582, 186] width 93 height 13
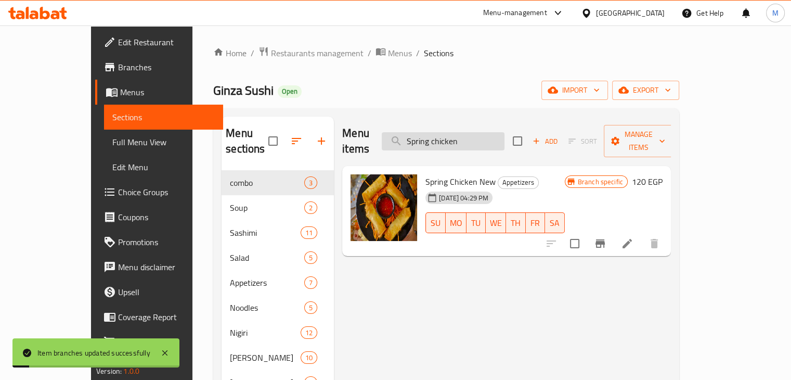
click at [504, 136] on input "Spring chicken" at bounding box center [443, 141] width 123 height 18
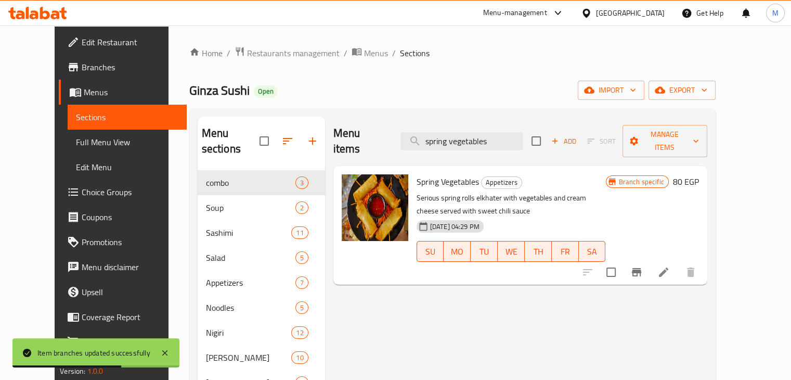
type input "spring vegetables"
click at [641, 268] on icon "Branch-specific-item" at bounding box center [636, 272] width 9 height 8
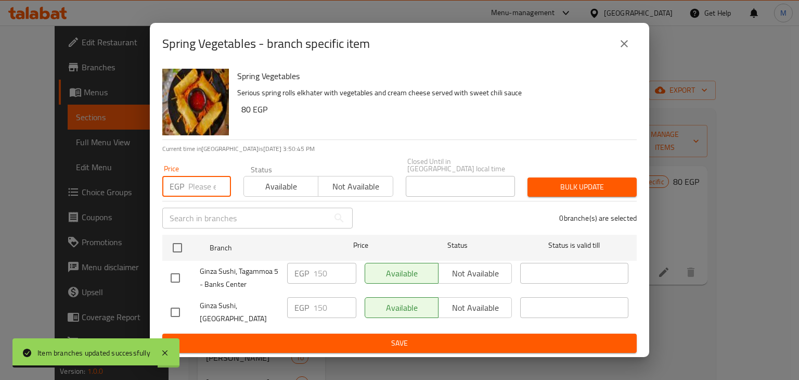
click at [196, 194] on input "number" at bounding box center [209, 186] width 43 height 21
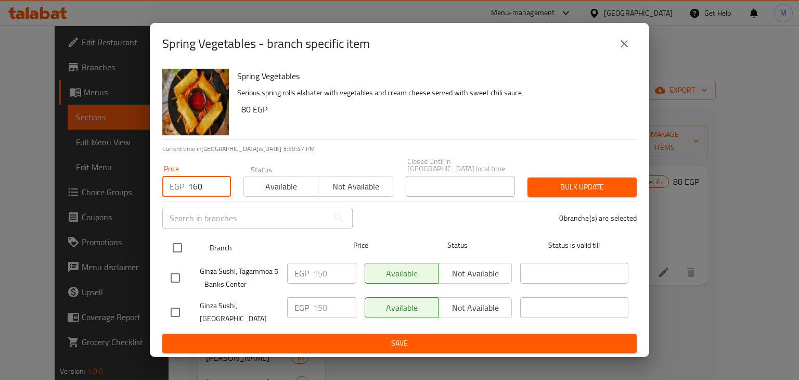
type input "160"
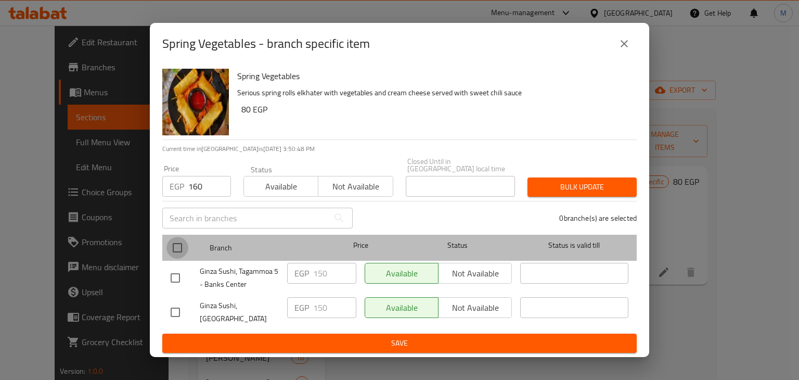
click at [177, 242] on input "checkbox" at bounding box center [177, 248] width 22 height 22
checkbox input "true"
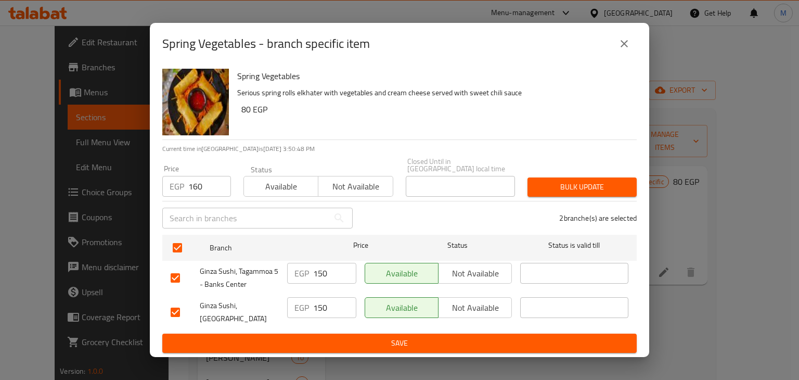
click at [289, 194] on span "Available" at bounding box center [281, 186] width 66 height 15
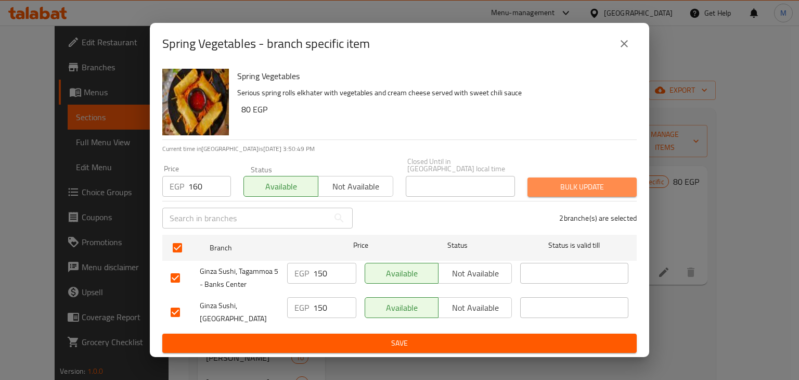
click at [567, 183] on span "Bulk update" at bounding box center [582, 186] width 93 height 13
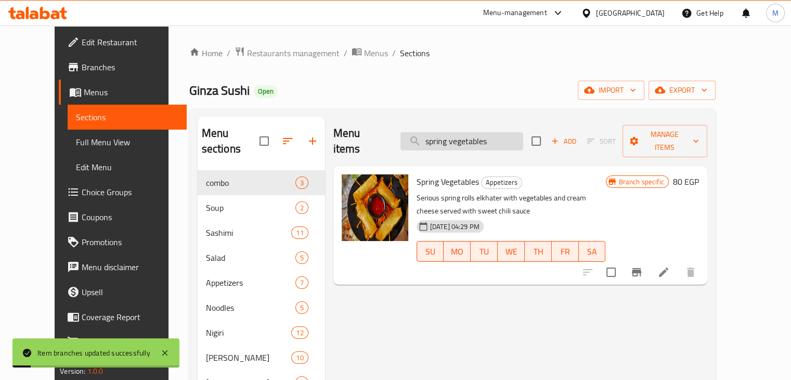
click at [491, 132] on input "spring vegetables" at bounding box center [461, 141] width 123 height 18
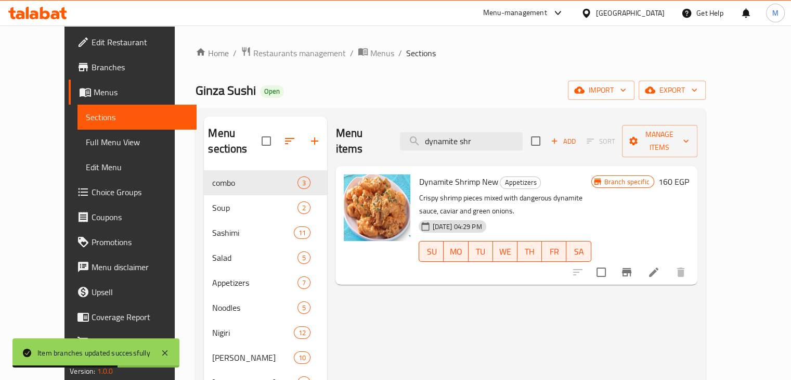
type input "dynamite shr"
click at [633, 266] on icon "Branch-specific-item" at bounding box center [626, 272] width 12 height 12
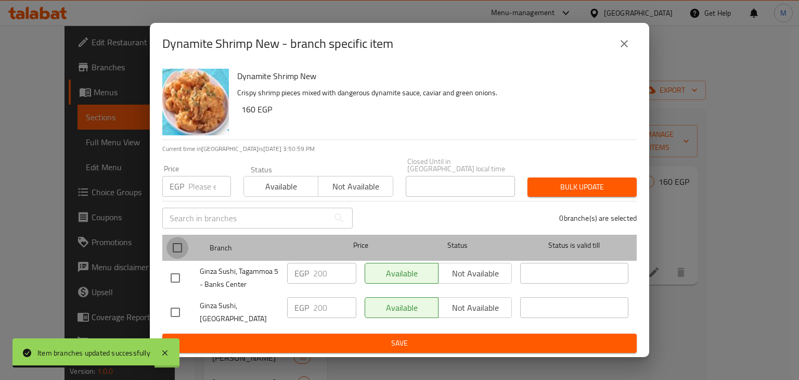
click at [177, 250] on input "checkbox" at bounding box center [177, 248] width 22 height 22
checkbox input "true"
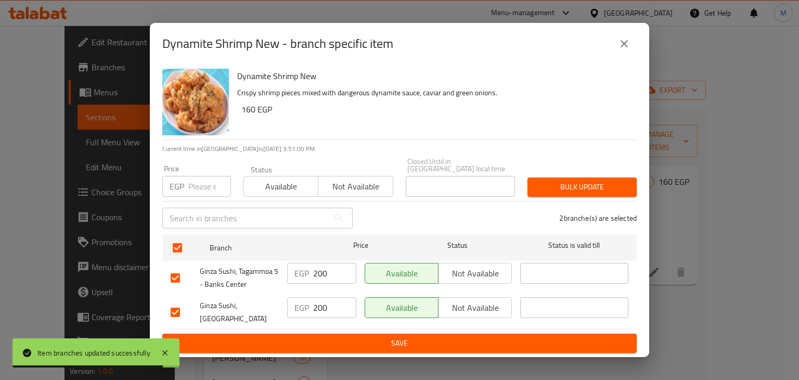
click at [192, 186] on input "number" at bounding box center [209, 186] width 43 height 21
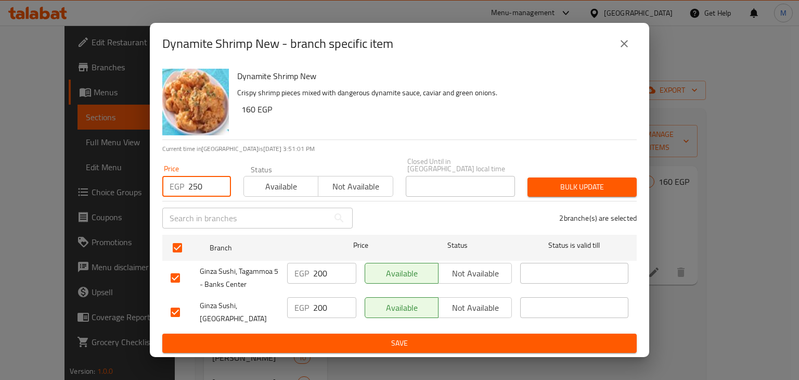
type input "250"
click at [269, 189] on span "Available" at bounding box center [281, 186] width 66 height 15
click at [604, 196] on button "Bulk update" at bounding box center [581, 186] width 109 height 19
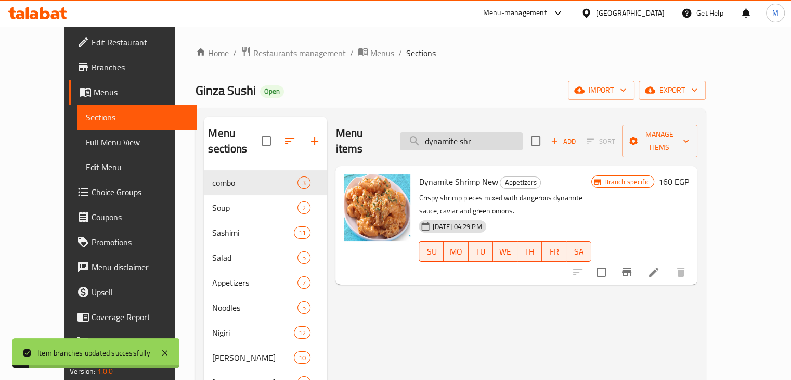
click at [478, 135] on input "dynamite shr" at bounding box center [461, 141] width 123 height 18
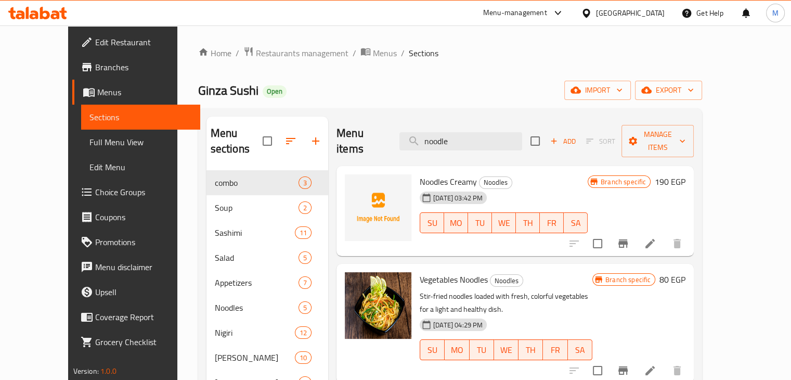
type input "noodle"
click at [665, 361] on li at bounding box center [649, 370] width 29 height 19
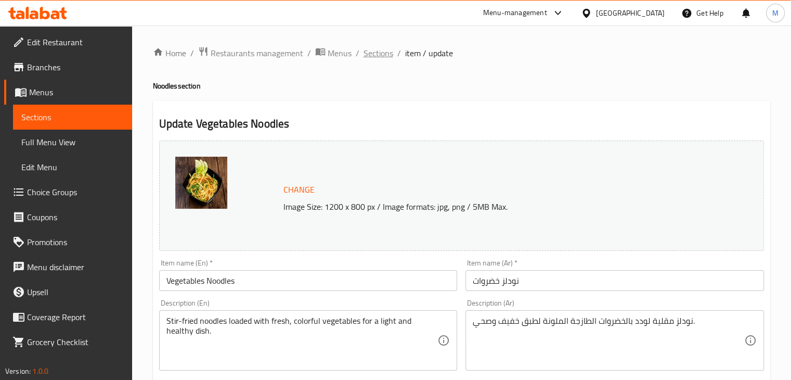
click at [383, 55] on span "Sections" at bounding box center [379, 53] width 30 height 12
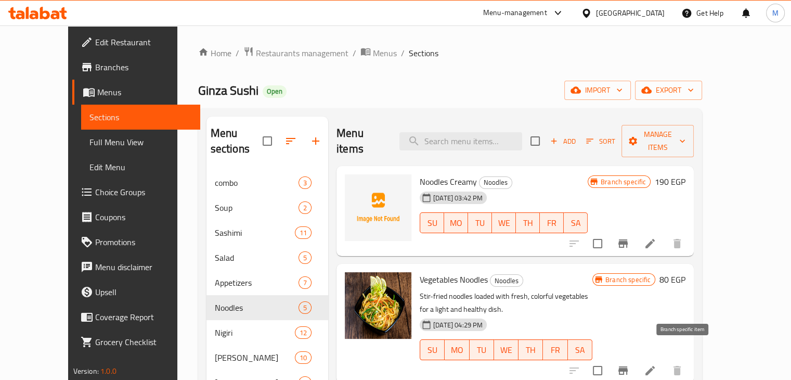
click at [629, 364] on icon "Branch-specific-item" at bounding box center [623, 370] width 12 height 12
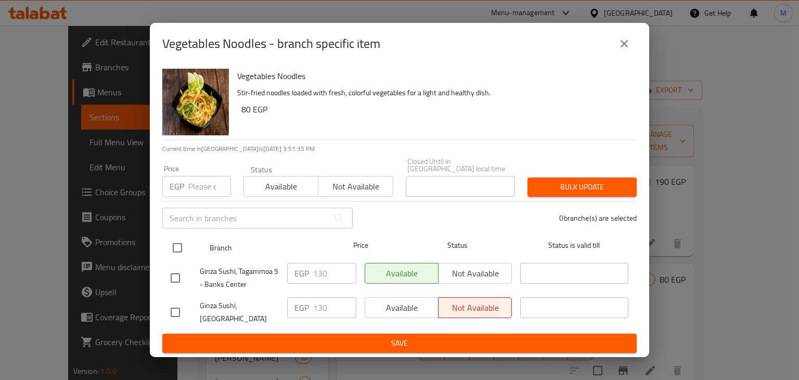
click at [183, 239] on input "checkbox" at bounding box center [177, 248] width 22 height 22
checkbox input "true"
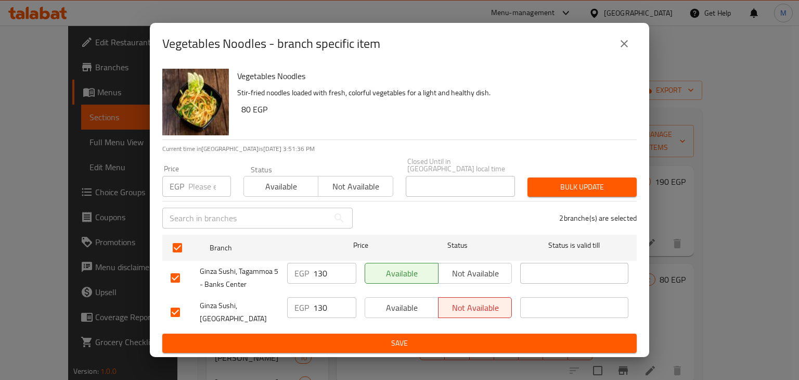
click at [193, 182] on input "number" at bounding box center [209, 186] width 43 height 21
type input "160"
click at [290, 187] on span "Available" at bounding box center [281, 186] width 66 height 15
click at [584, 179] on button "Bulk update" at bounding box center [581, 186] width 109 height 19
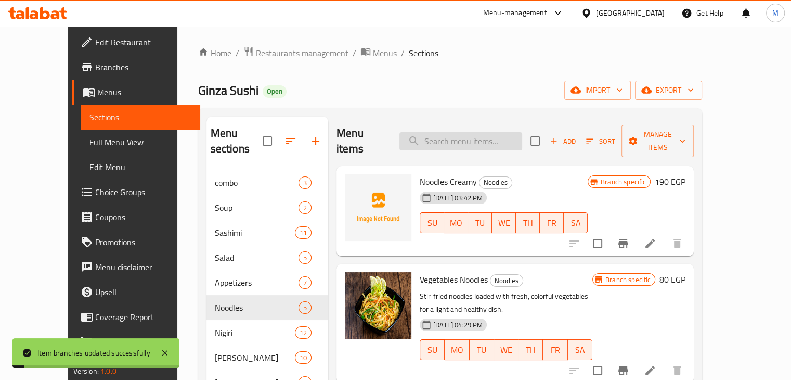
click at [468, 138] on input "search" at bounding box center [460, 141] width 123 height 18
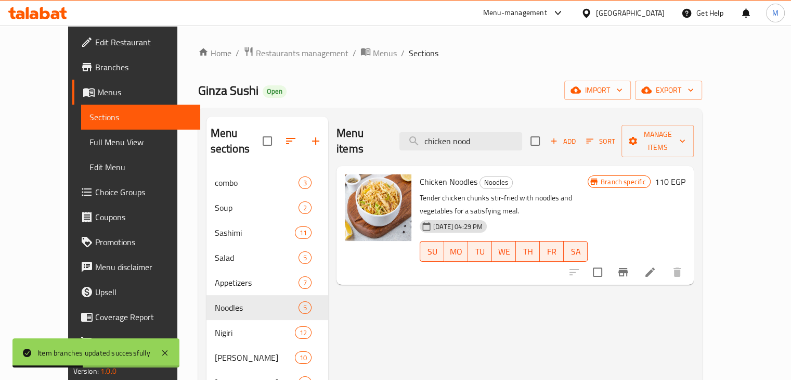
type input "chicken nood"
click at [629, 266] on icon "Branch-specific-item" at bounding box center [623, 272] width 12 height 12
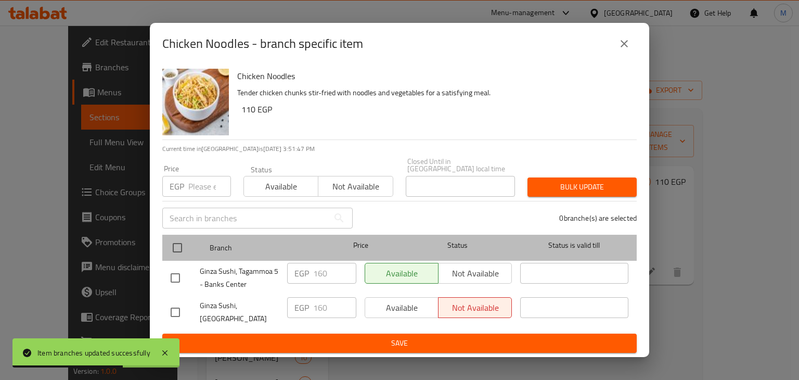
click at [190, 254] on div at bounding box center [185, 247] width 39 height 30
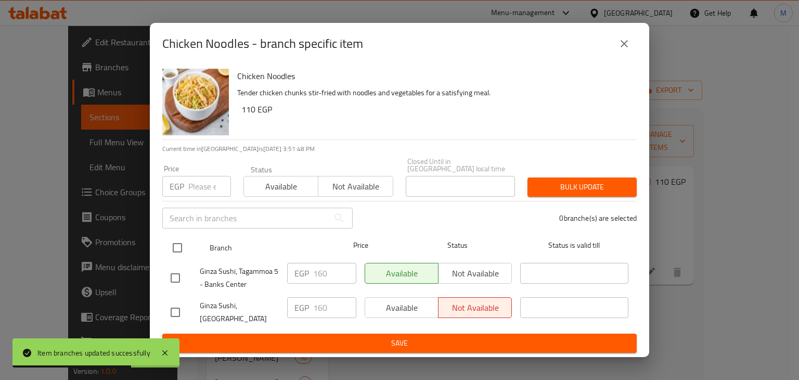
click at [180, 244] on input "checkbox" at bounding box center [177, 248] width 22 height 22
checkbox input "true"
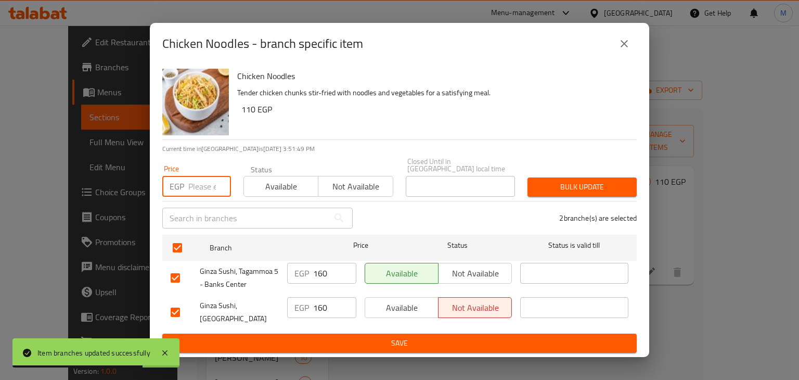
click at [197, 192] on input "number" at bounding box center [209, 186] width 43 height 21
type input "190"
click at [262, 196] on button "Available" at bounding box center [280, 186] width 75 height 21
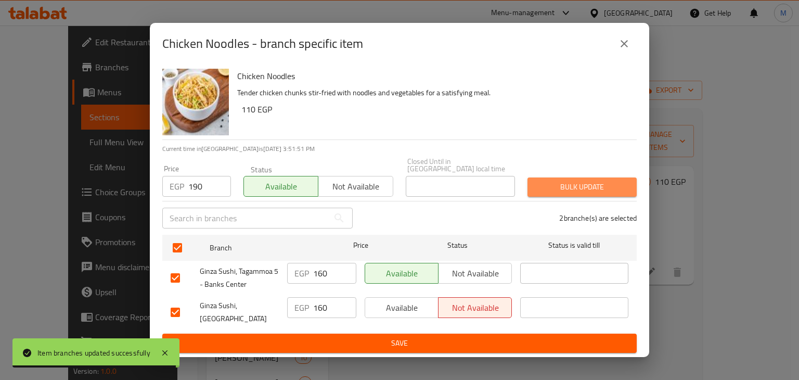
click at [535, 190] on button "Bulk update" at bounding box center [581, 186] width 109 height 19
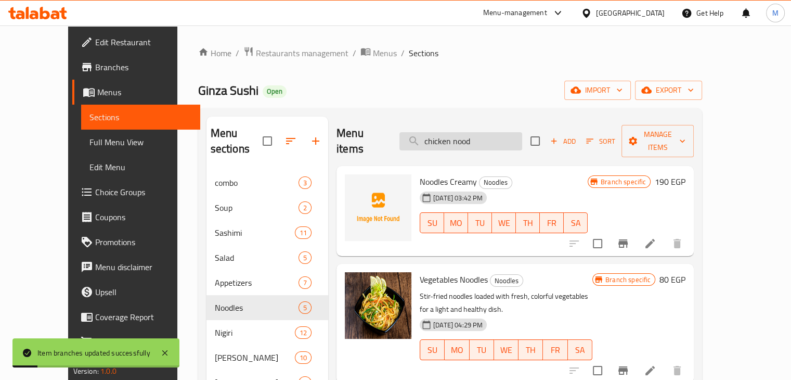
click at [495, 138] on input "chicken nood" at bounding box center [460, 141] width 123 height 18
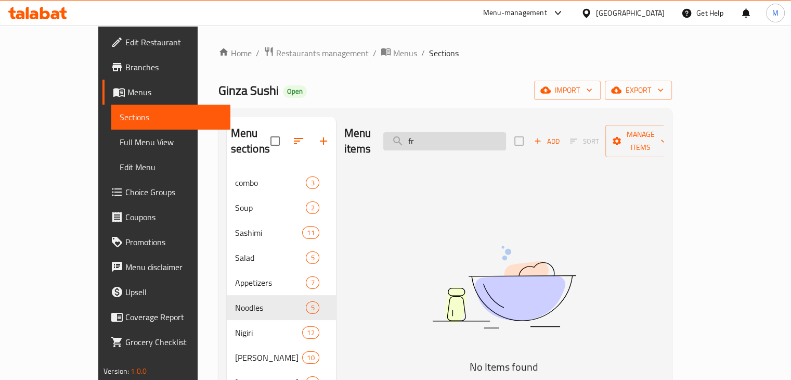
type input "f"
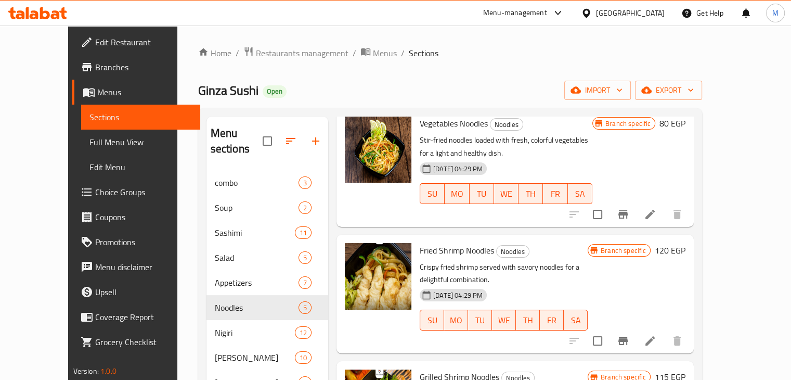
scroll to position [213, 0]
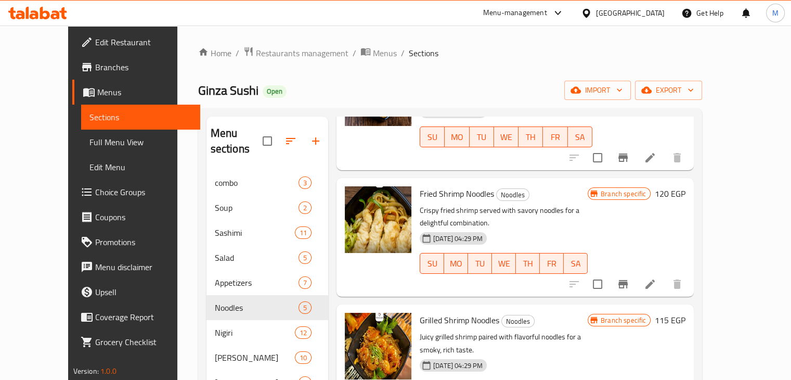
type input "noodles"
click at [629, 278] on icon "Branch-specific-item" at bounding box center [623, 284] width 12 height 12
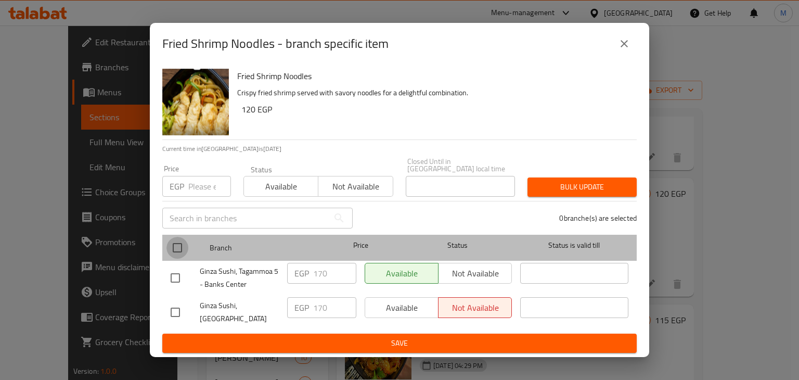
click at [180, 239] on input "checkbox" at bounding box center [177, 248] width 22 height 22
checkbox input "true"
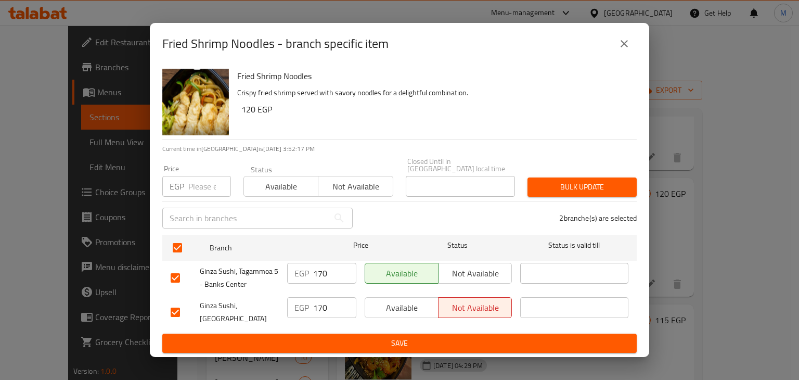
click at [190, 193] on input "number" at bounding box center [209, 186] width 43 height 21
type input "210"
click at [268, 192] on span "Available" at bounding box center [281, 186] width 66 height 15
click at [589, 198] on div "Bulk update" at bounding box center [582, 187] width 122 height 32
click at [580, 182] on span "Bulk update" at bounding box center [582, 186] width 93 height 13
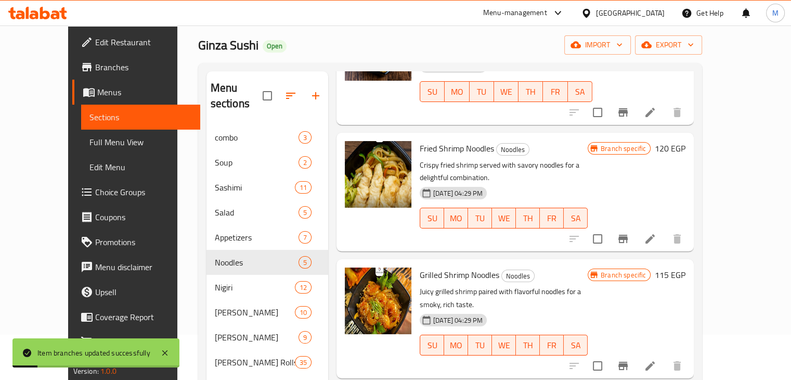
scroll to position [47, 0]
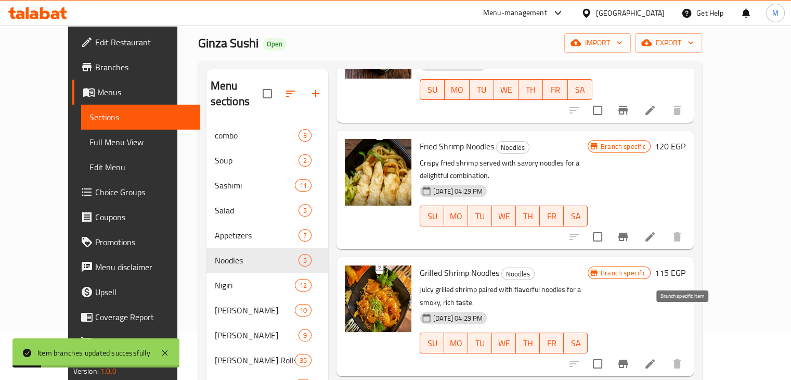
click at [629, 357] on icon "Branch-specific-item" at bounding box center [623, 363] width 12 height 12
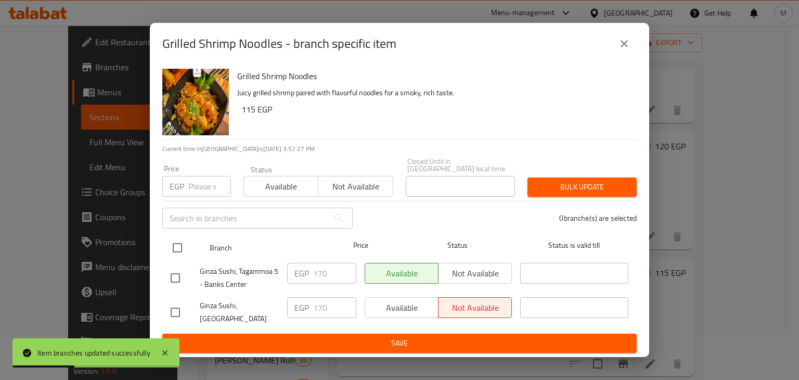
click at [166, 248] on input "checkbox" at bounding box center [177, 248] width 22 height 22
checkbox input "true"
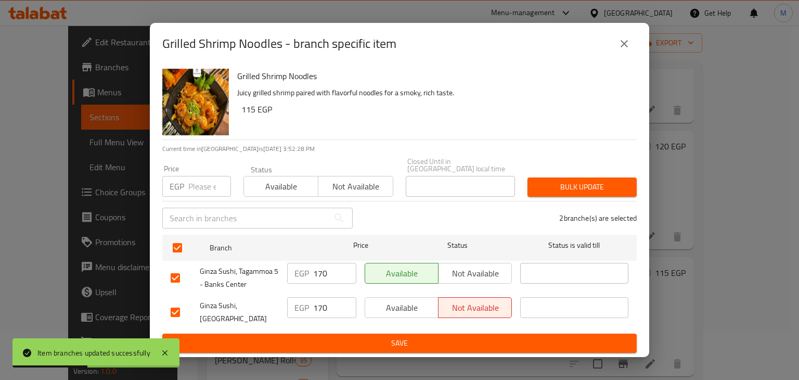
click at [194, 192] on input "number" at bounding box center [209, 186] width 43 height 21
type input "210"
click at [282, 181] on span "Available" at bounding box center [281, 186] width 66 height 15
click at [565, 188] on span "Bulk update" at bounding box center [582, 186] width 93 height 13
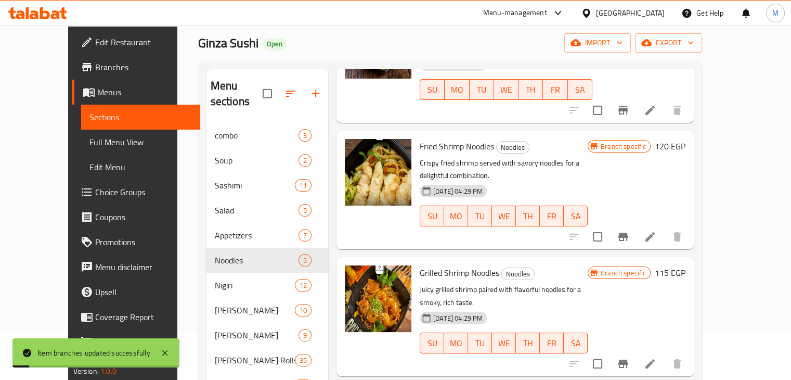
scroll to position [158, 0]
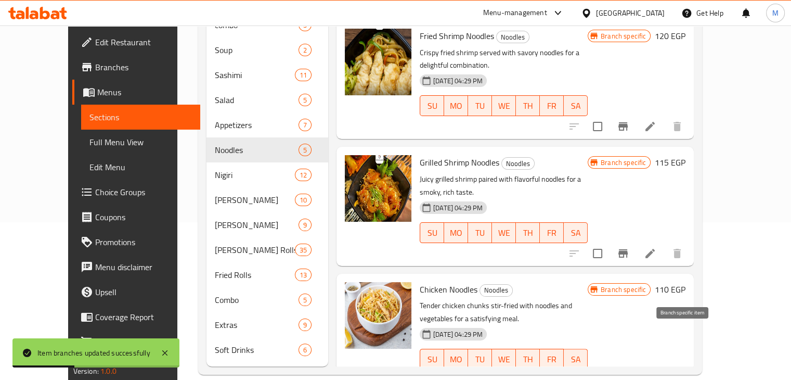
click at [628, 375] on icon "Branch-specific-item" at bounding box center [622, 379] width 9 height 8
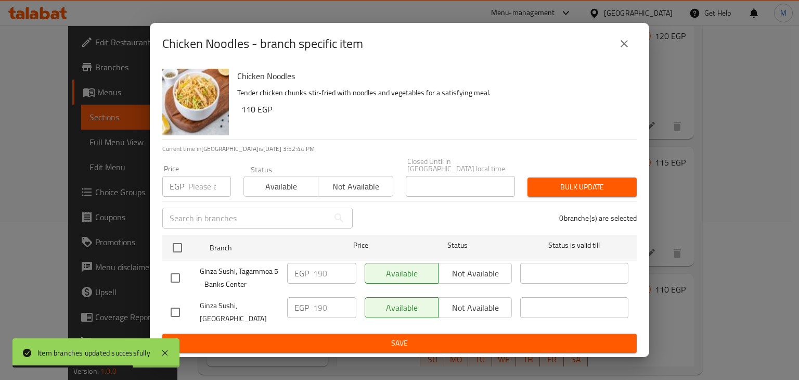
click at [634, 56] on div "Chicken Noodles - branch specific item" at bounding box center [399, 43] width 474 height 25
click at [632, 56] on button "close" at bounding box center [624, 43] width 25 height 25
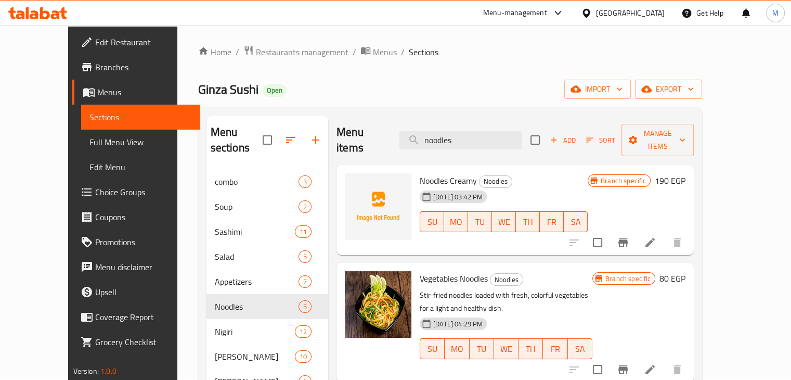
scroll to position [0, 0]
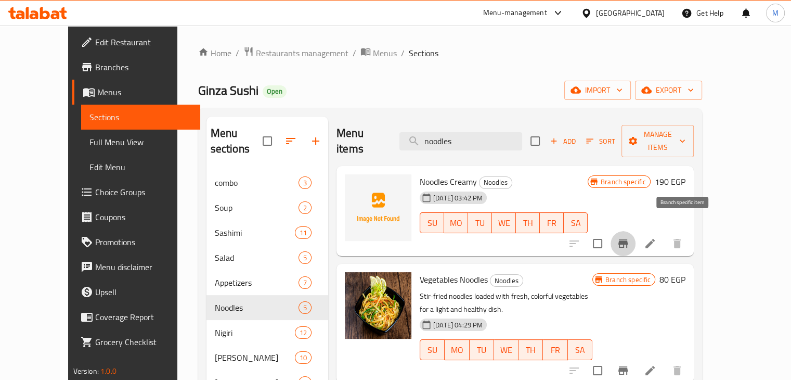
click at [628, 239] on icon "Branch-specific-item" at bounding box center [622, 243] width 9 height 8
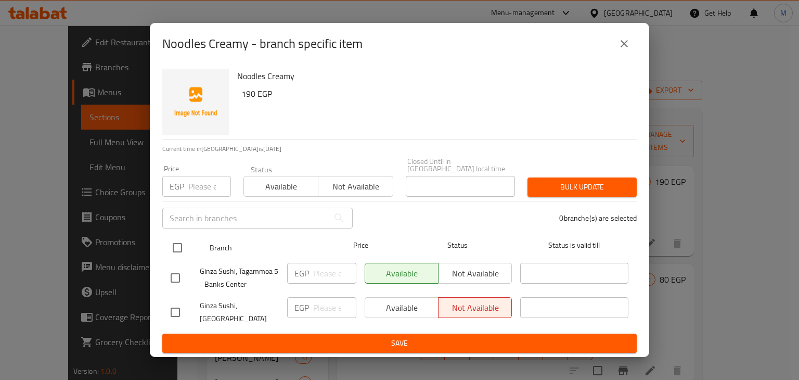
click at [183, 249] on input "checkbox" at bounding box center [177, 248] width 22 height 22
checkbox input "true"
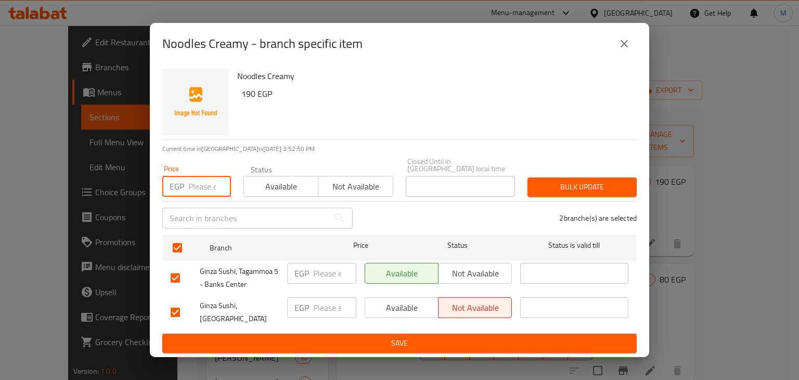
click at [202, 187] on input "number" at bounding box center [209, 186] width 43 height 21
type input "230"
click at [275, 186] on span "Available" at bounding box center [281, 186] width 66 height 15
click at [580, 181] on span "Bulk update" at bounding box center [582, 186] width 93 height 13
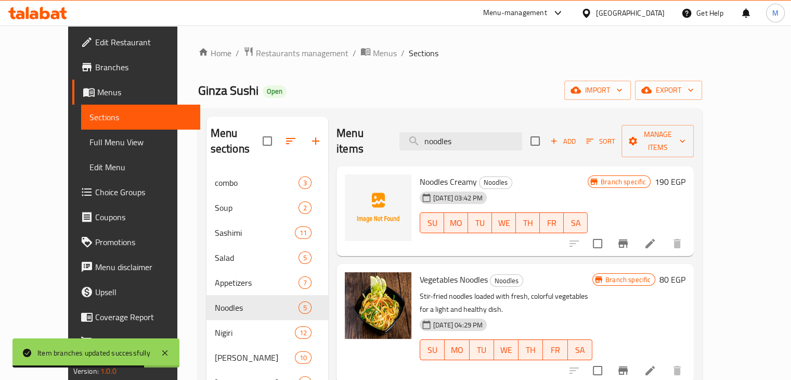
click at [47, 11] on icon at bounding box center [45, 13] width 10 height 12
